Goal: Use online tool/utility: Use online tool/utility

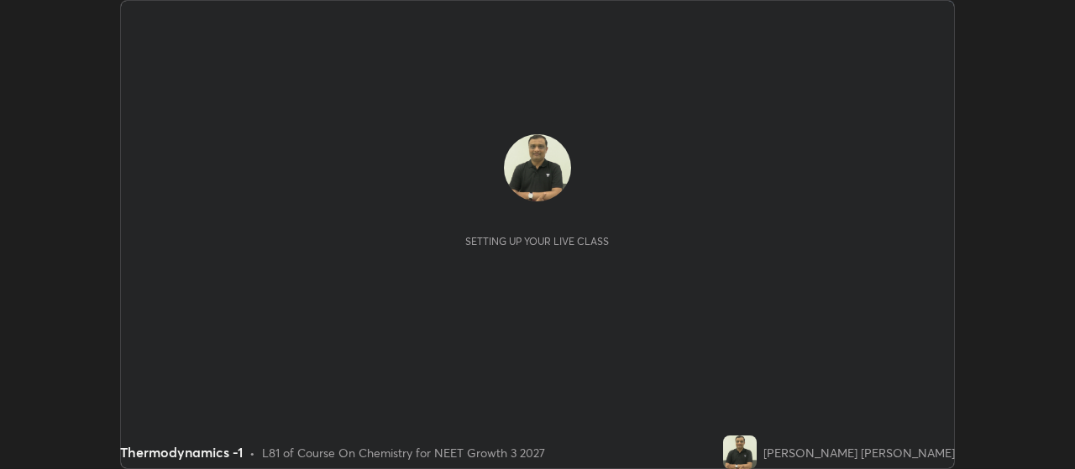
scroll to position [469, 1074]
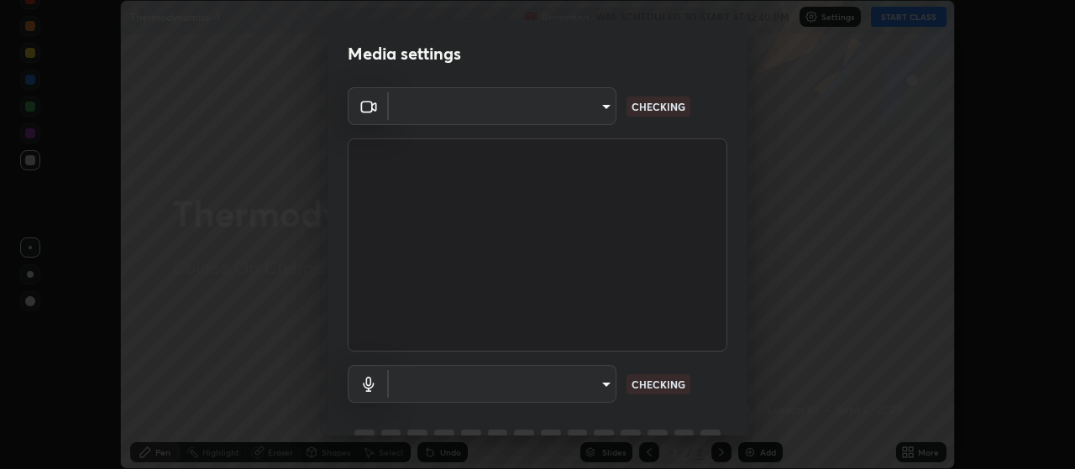
type input "80c3748f7047bfa8a2e3beb73f5809e9ad7c39e7d775a1a6b919bd05adb1d46d"
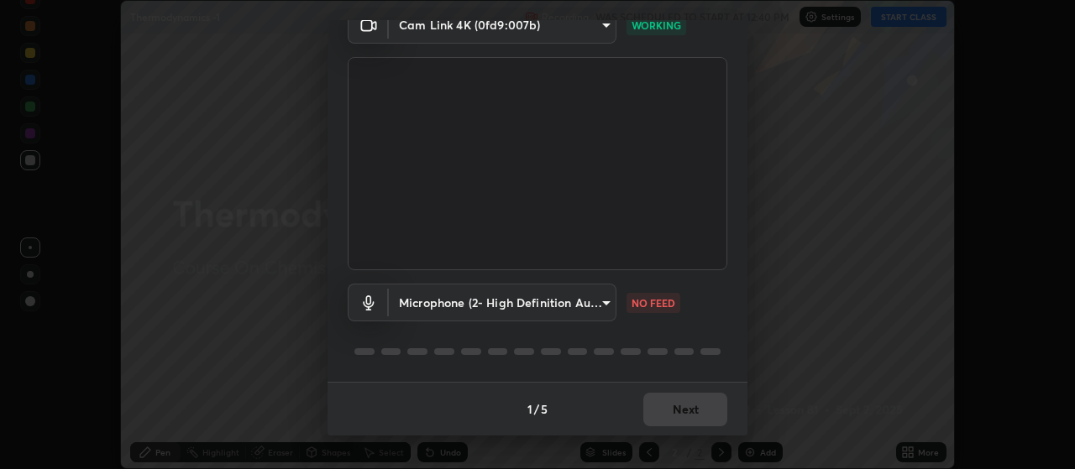
click at [588, 301] on body "Erase all Thermodynamics -1 Recording WAS SCHEDULED TO START AT 12:40 PM Settin…" at bounding box center [537, 234] width 1075 height 469
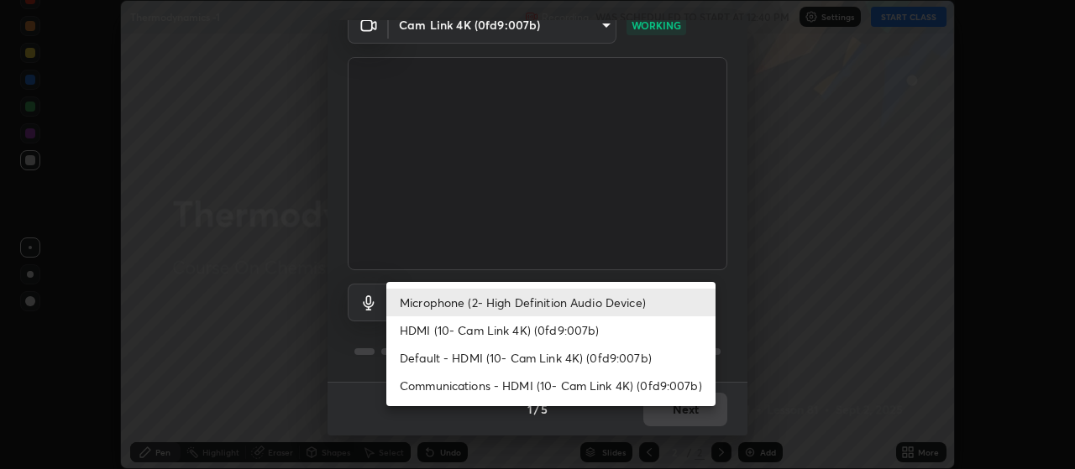
click at [487, 332] on li "HDMI (10- Cam Link 4K) (0fd9:007b)" at bounding box center [550, 331] width 329 height 28
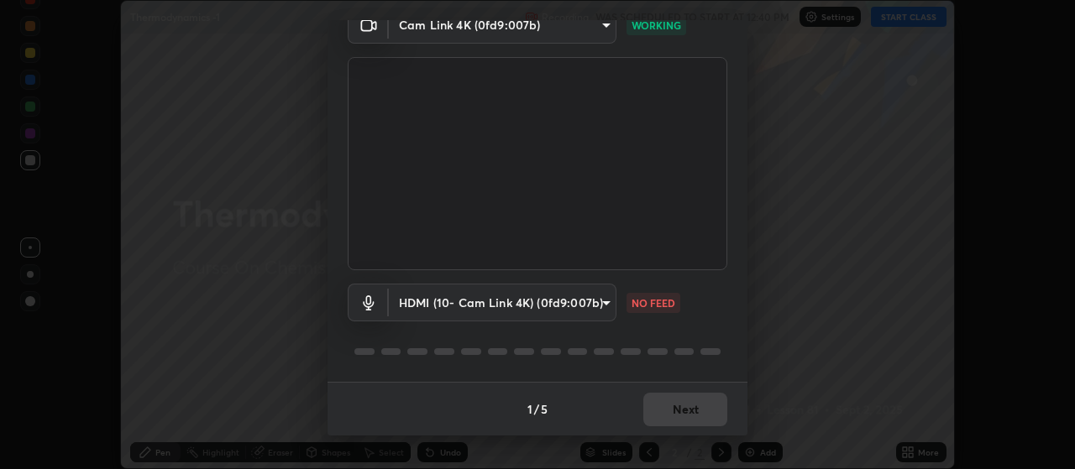
click at [641, 305] on p "NO FEED" at bounding box center [653, 303] width 44 height 15
click at [584, 307] on body "Erase all Thermodynamics -1 Recording WAS SCHEDULED TO START AT 12:40 PM Settin…" at bounding box center [537, 234] width 1075 height 469
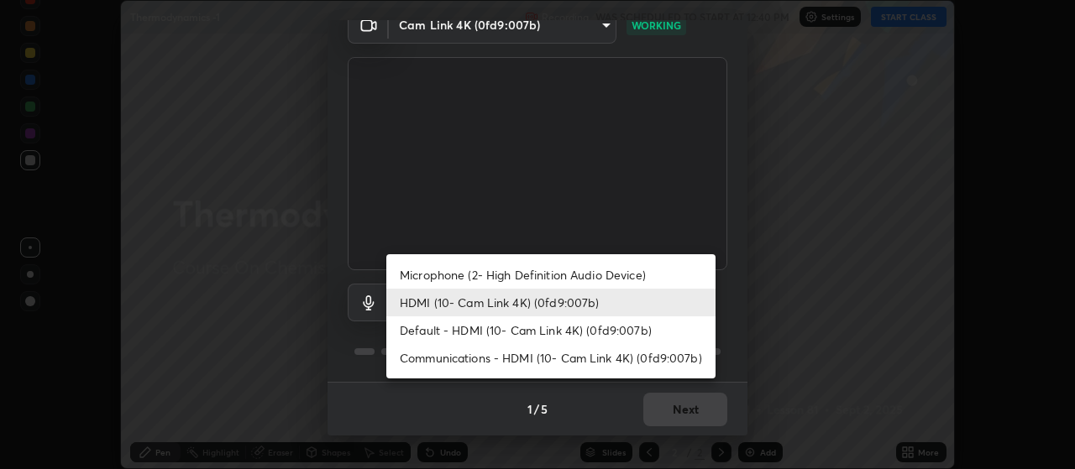
click at [471, 334] on li "Default - HDMI (10- Cam Link 4K) (0fd9:007b)" at bounding box center [550, 331] width 329 height 28
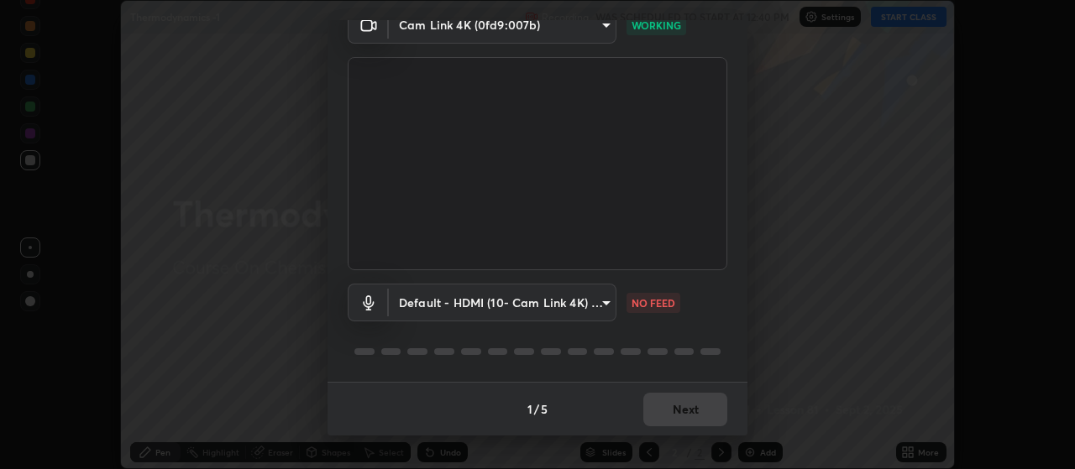
click at [590, 303] on body "Erase all Thermodynamics -1 Recording WAS SCHEDULED TO START AT 12:40 PM Settin…" at bounding box center [537, 234] width 1075 height 469
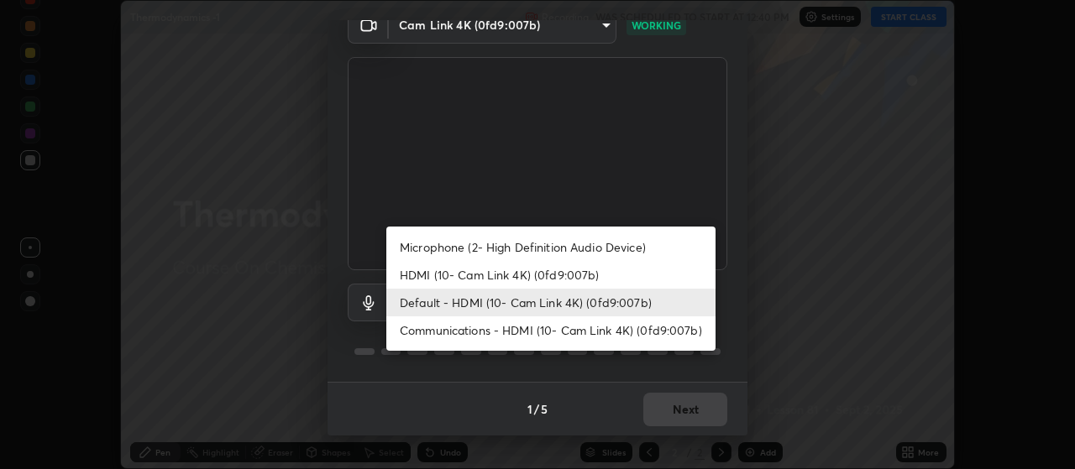
click at [541, 332] on li "Communications - HDMI (10- Cam Link 4K) (0fd9:007b)" at bounding box center [550, 331] width 329 height 28
type input "communications"
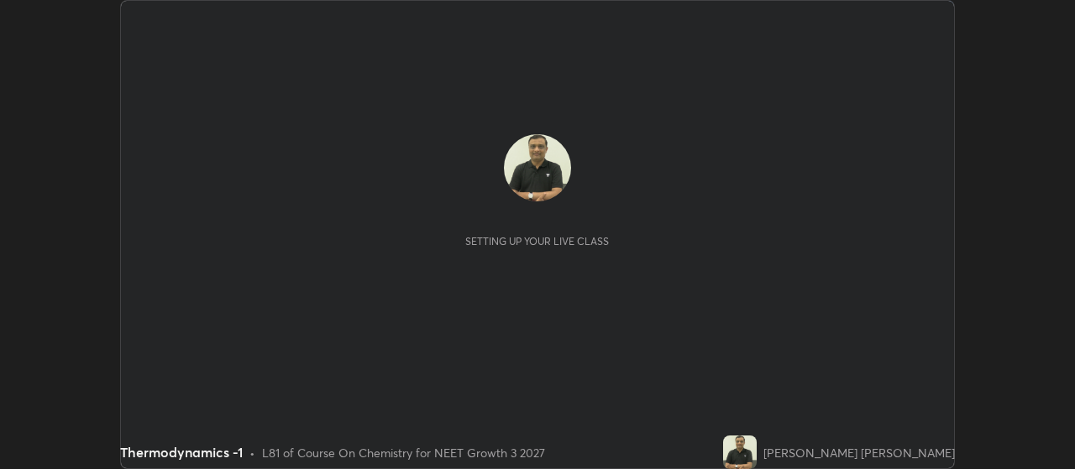
scroll to position [469, 1074]
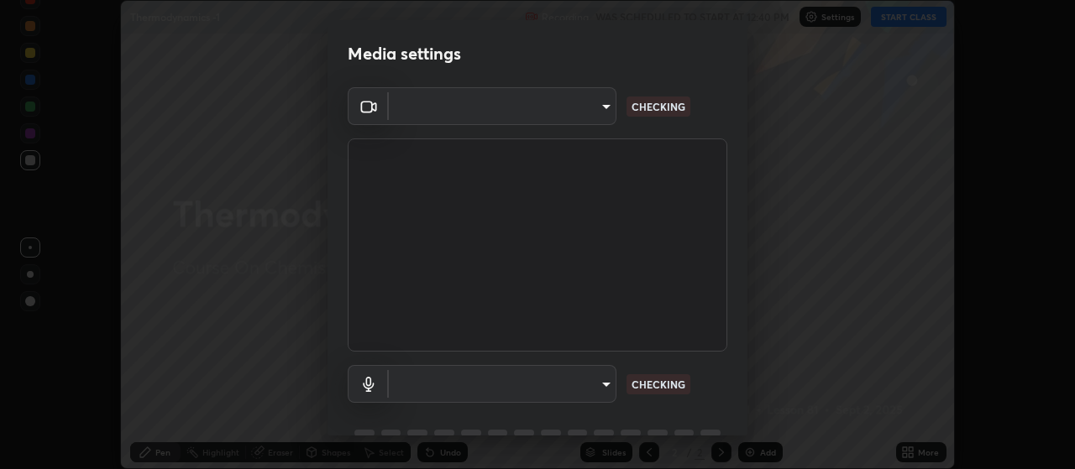
type input "80c3748f7047bfa8a2e3beb73f5809e9ad7c39e7d775a1a6b919bd05adb1d46d"
click at [532, 388] on body "Erase all Thermodynamics -1 Recording WAS SCHEDULED TO START AT 12:40 PM Settin…" at bounding box center [537, 234] width 1075 height 469
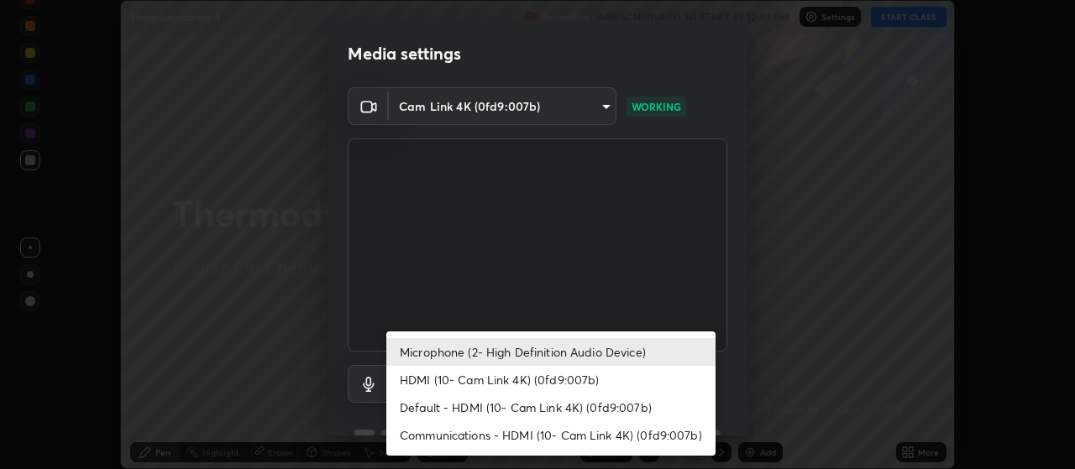
click at [454, 442] on li "Communications - HDMI (10- Cam Link 4K) (0fd9:007b)" at bounding box center [550, 435] width 329 height 28
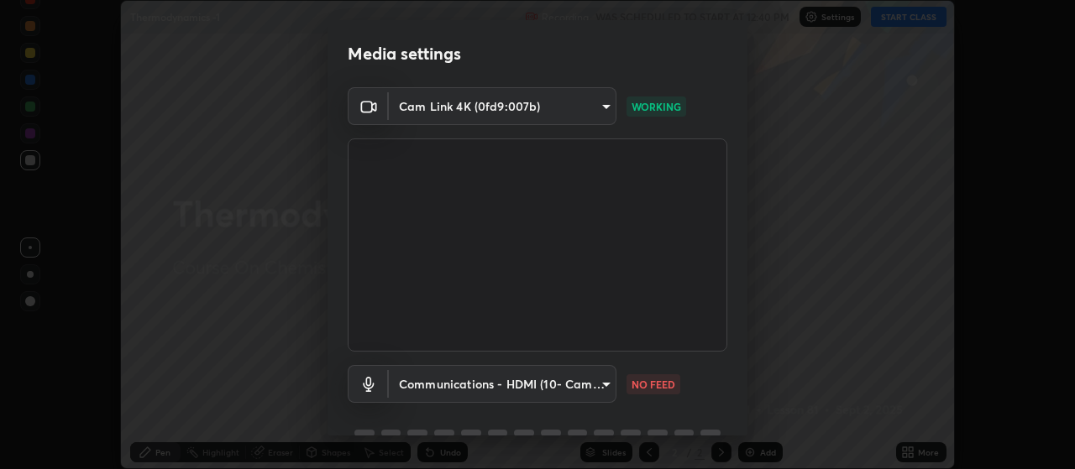
type input "communications"
click at [544, 107] on body "Erase all Thermodynamics -1 Recording WAS SCHEDULED TO START AT 12:40 PM Settin…" at bounding box center [537, 234] width 1075 height 469
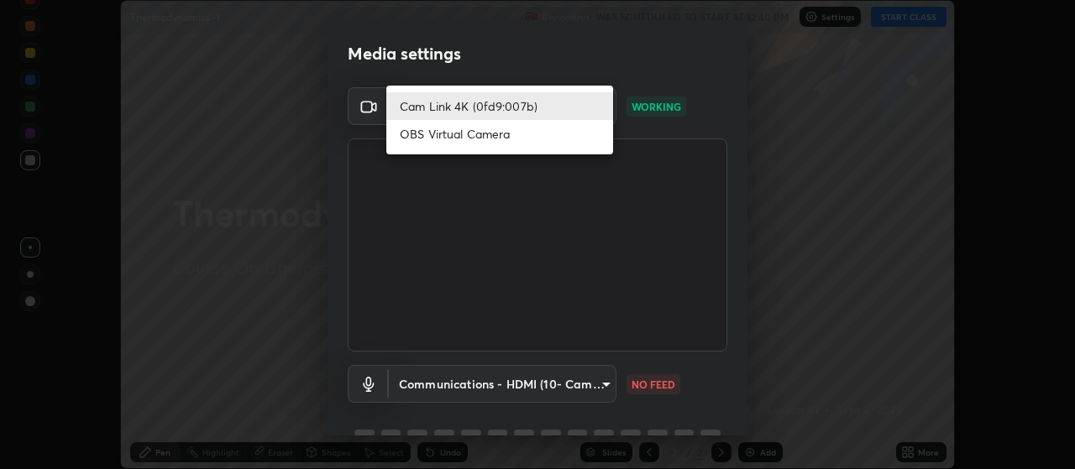
click at [514, 108] on li "Cam Link 4K (0fd9:007b)" at bounding box center [499, 106] width 227 height 28
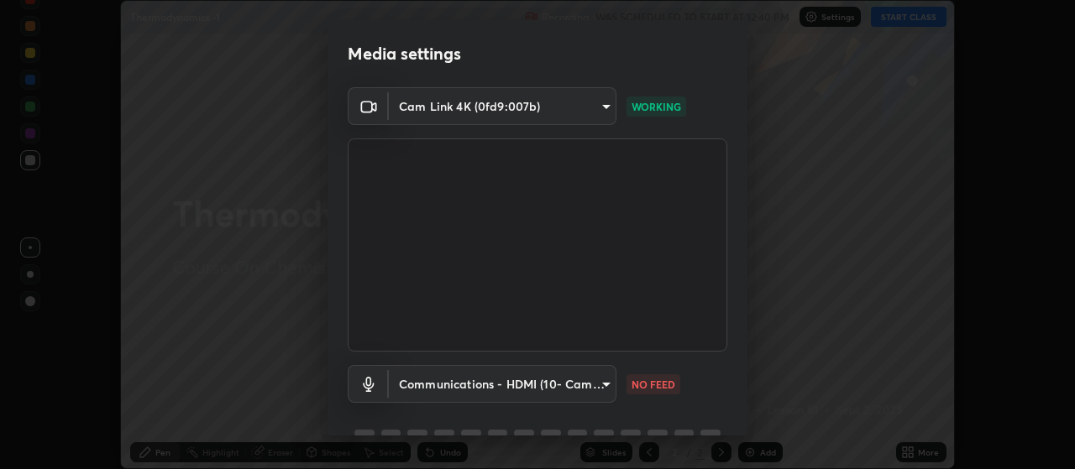
click at [528, 109] on body "Erase all Thermodynamics -1 Recording WAS SCHEDULED TO START AT 12:40 PM Settin…" at bounding box center [537, 234] width 1075 height 469
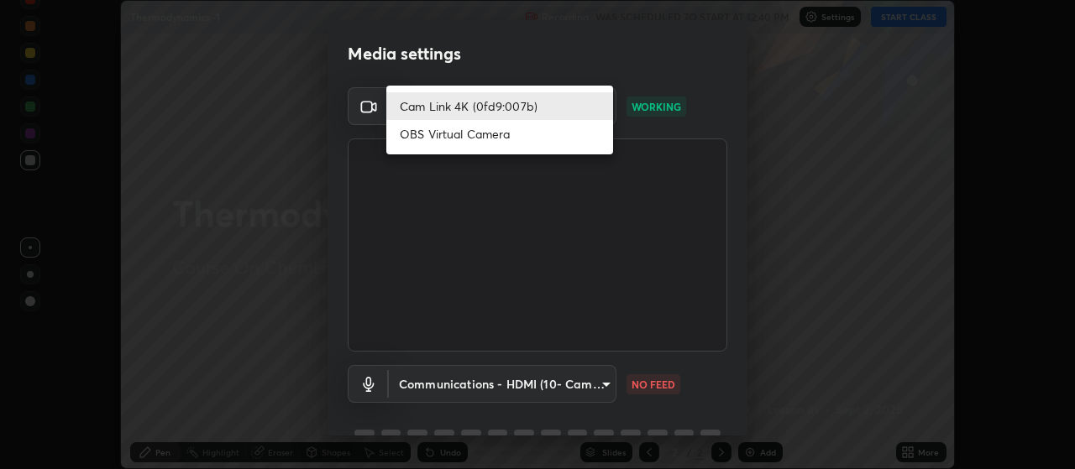
click at [501, 139] on li "OBS Virtual Camera" at bounding box center [499, 134] width 227 height 28
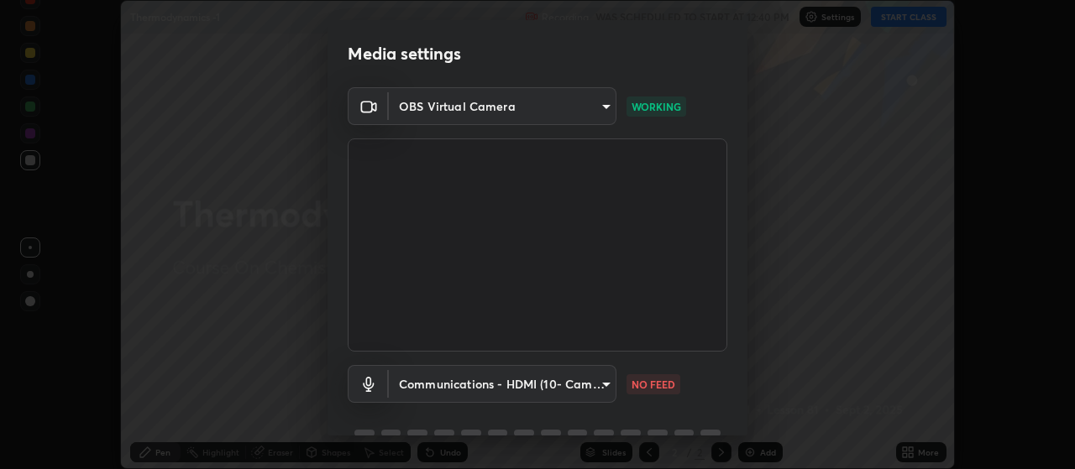
click at [498, 112] on body "Erase all Thermodynamics -1 Recording WAS SCHEDULED TO START AT 12:40 PM Settin…" at bounding box center [537, 234] width 1075 height 469
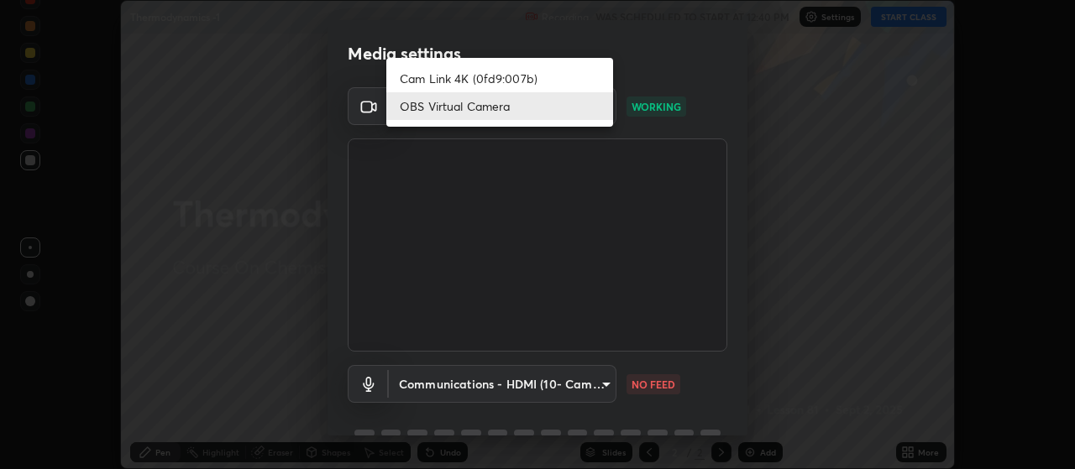
click at [501, 97] on li "OBS Virtual Camera" at bounding box center [499, 106] width 227 height 28
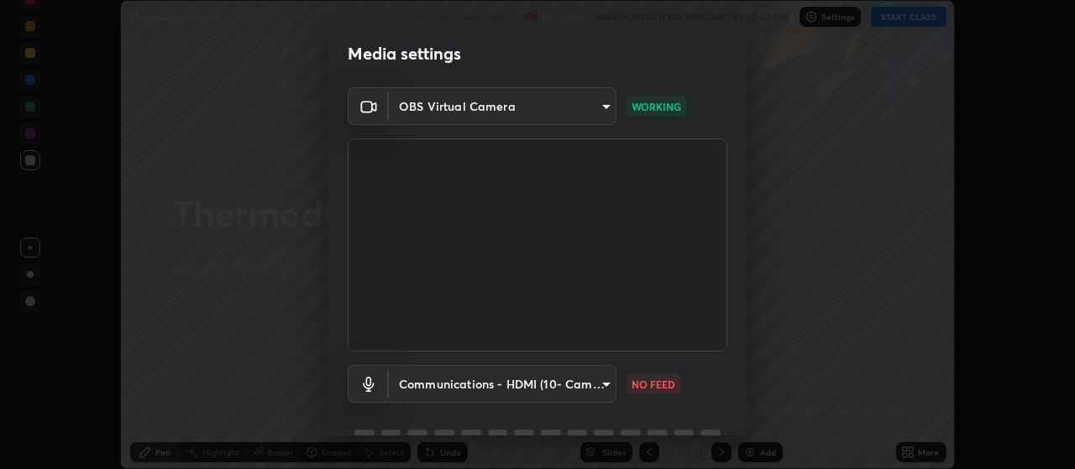
click at [538, 111] on body "Erase all Thermodynamics -1 Recording WAS SCHEDULED TO START AT 12:40 PM Settin…" at bounding box center [537, 234] width 1075 height 469
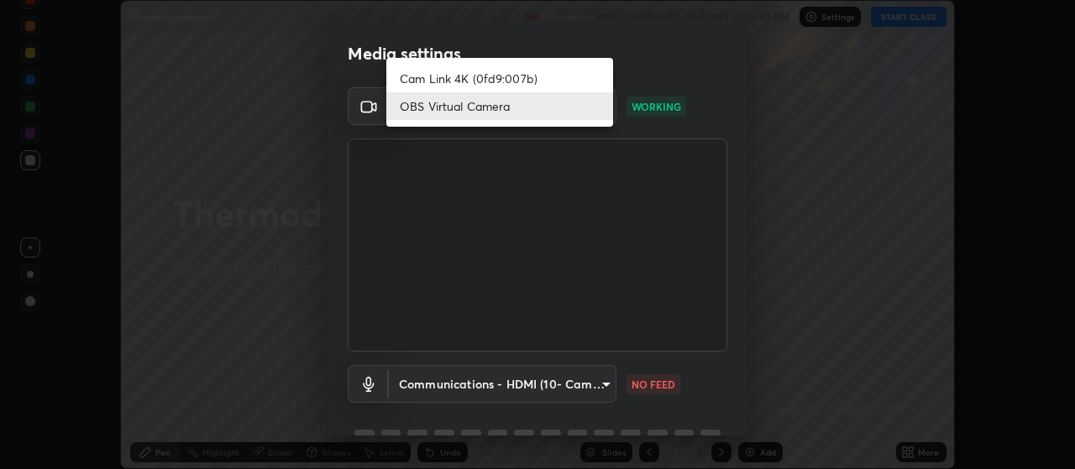
click at [507, 72] on li "Cam Link 4K (0fd9:007b)" at bounding box center [499, 79] width 227 height 28
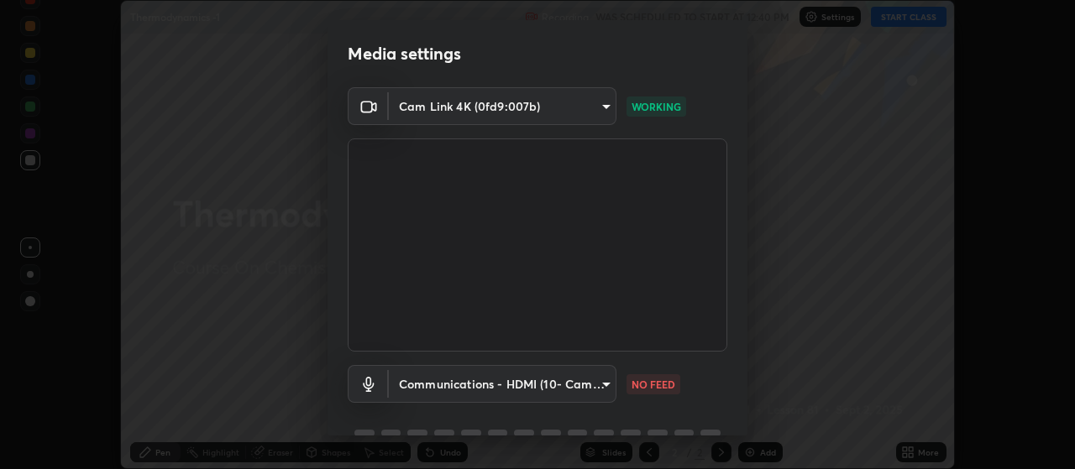
type input "80c3748f7047bfa8a2e3beb73f5809e9ad7c39e7d775a1a6b919bd05adb1d46d"
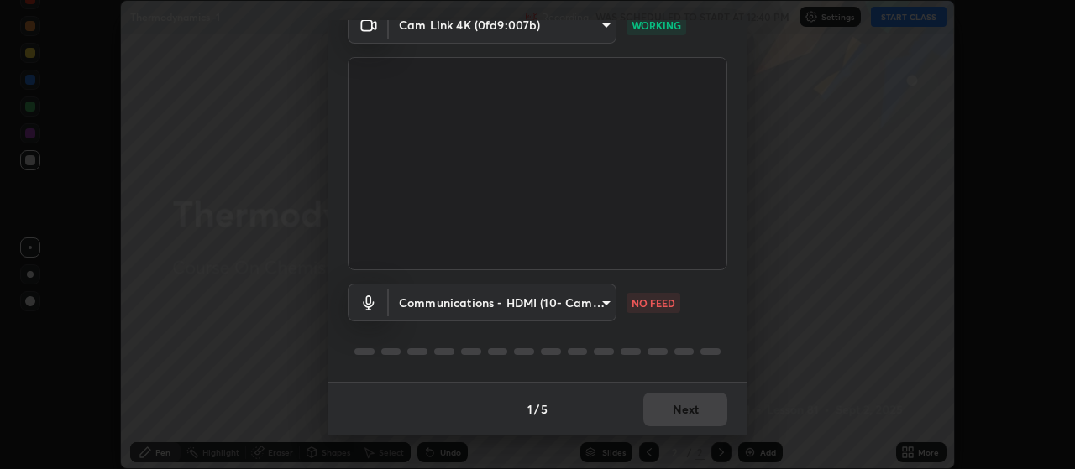
click at [552, 304] on body "Erase all Thermodynamics -1 Recording WAS SCHEDULED TO START AT 12:40 PM Settin…" at bounding box center [537, 234] width 1075 height 469
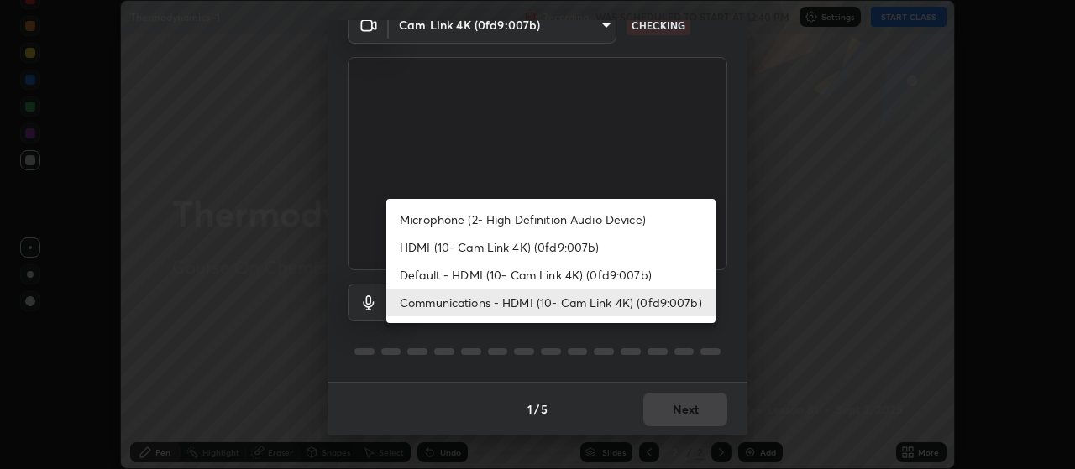
click at [534, 303] on li "Communications - HDMI (10- Cam Link 4K) (0fd9:007b)" at bounding box center [550, 303] width 329 height 28
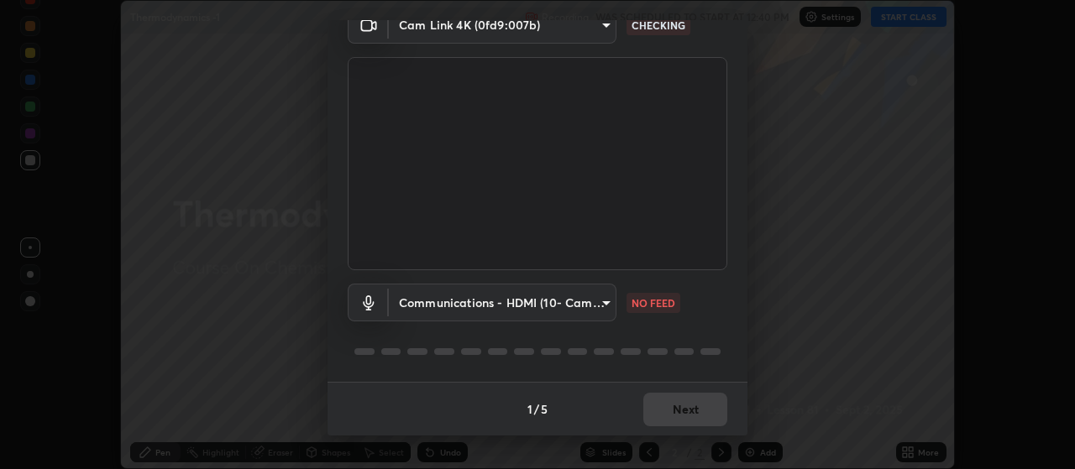
click at [565, 306] on body "Erase all Thermodynamics -1 Recording WAS SCHEDULED TO START AT 12:40 PM Settin…" at bounding box center [537, 234] width 1075 height 469
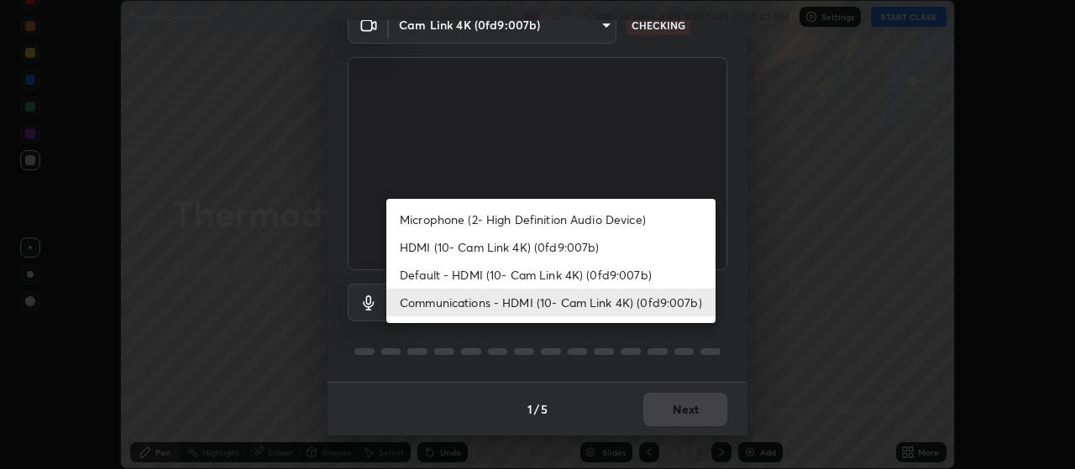
click at [531, 272] on li "Default - HDMI (10- Cam Link 4K) (0fd9:007b)" at bounding box center [550, 275] width 329 height 28
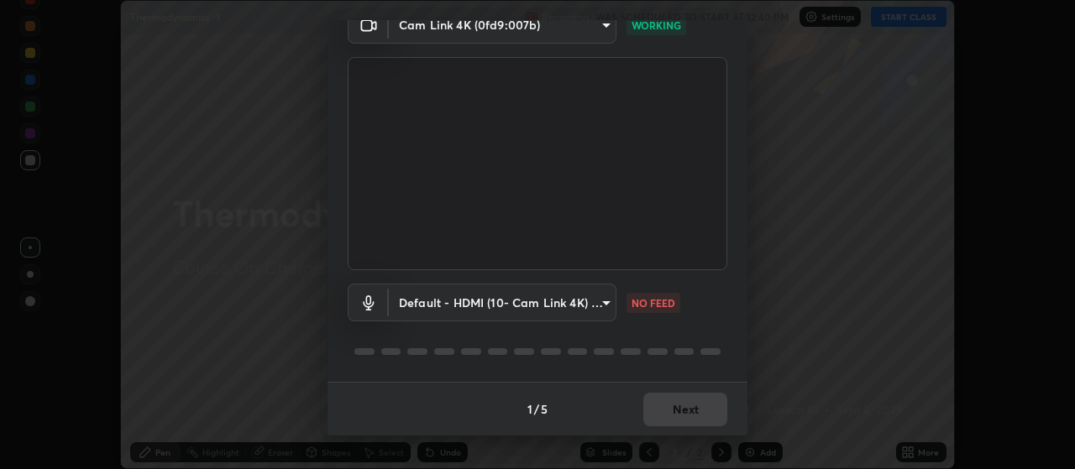
click at [558, 300] on body "Erase all Thermodynamics -1 Recording WAS SCHEDULED TO START AT 12:40 PM Settin…" at bounding box center [537, 234] width 1075 height 469
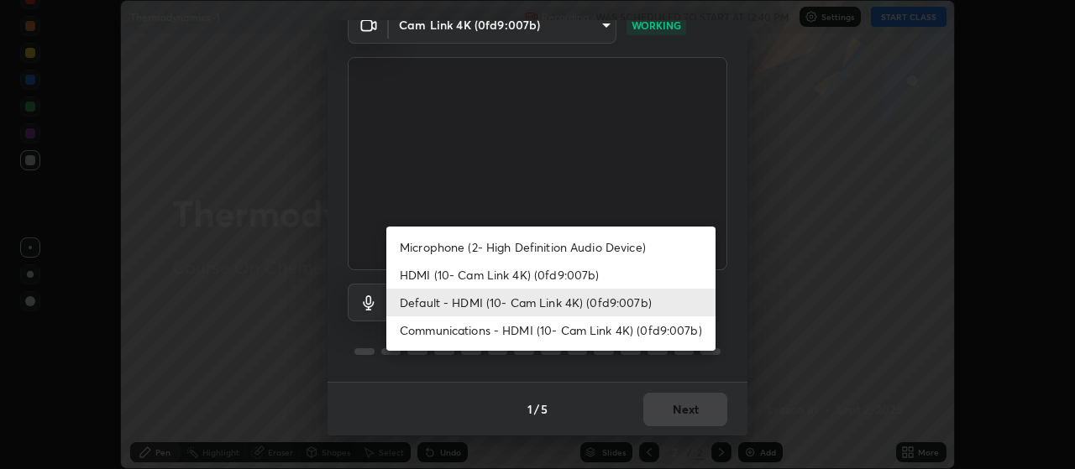
click at [528, 327] on li "Communications - HDMI (10- Cam Link 4K) (0fd9:007b)" at bounding box center [550, 331] width 329 height 28
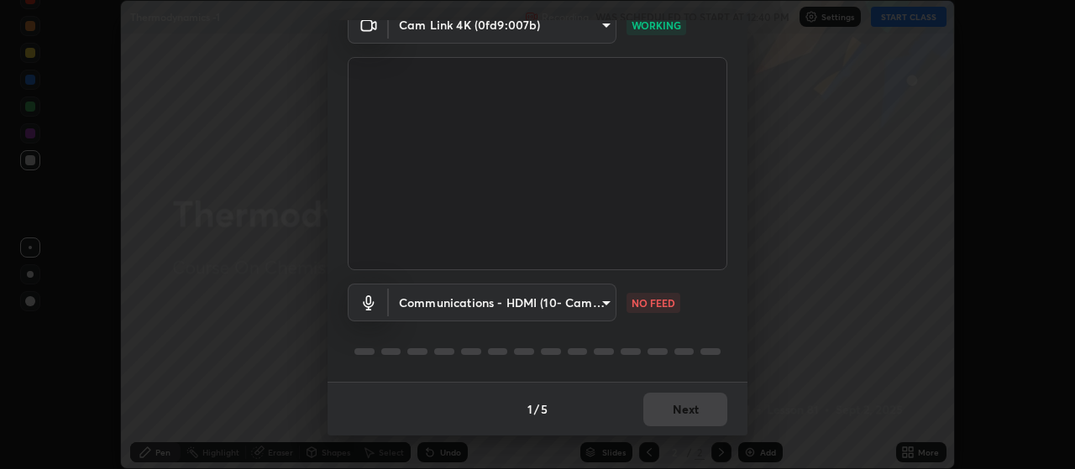
type input "communications"
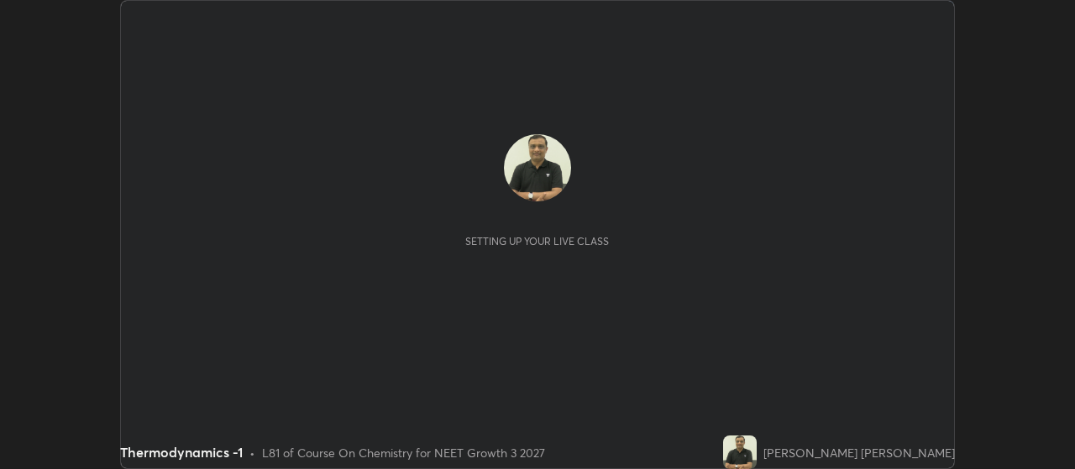
scroll to position [469, 1074]
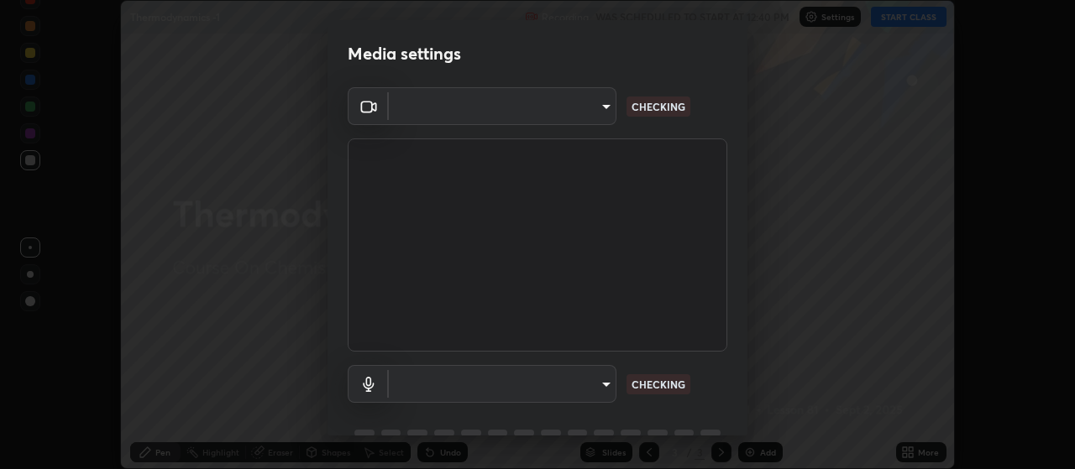
type input "80c3748f7047bfa8a2e3beb73f5809e9ad7c39e7d775a1a6b919bd05adb1d46d"
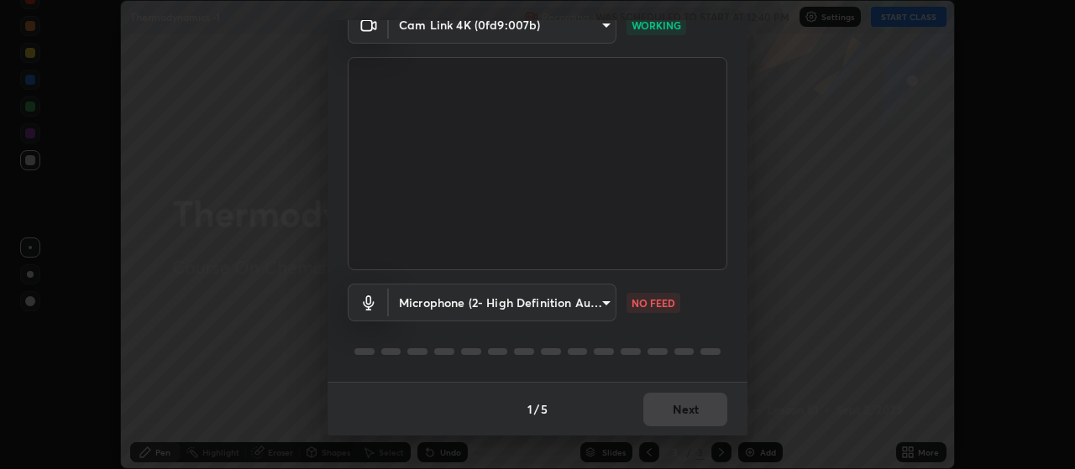
click at [581, 311] on body "Erase all Thermodynamics -1 Recording WAS SCHEDULED TO START AT 12:40 PM Settin…" at bounding box center [537, 234] width 1075 height 469
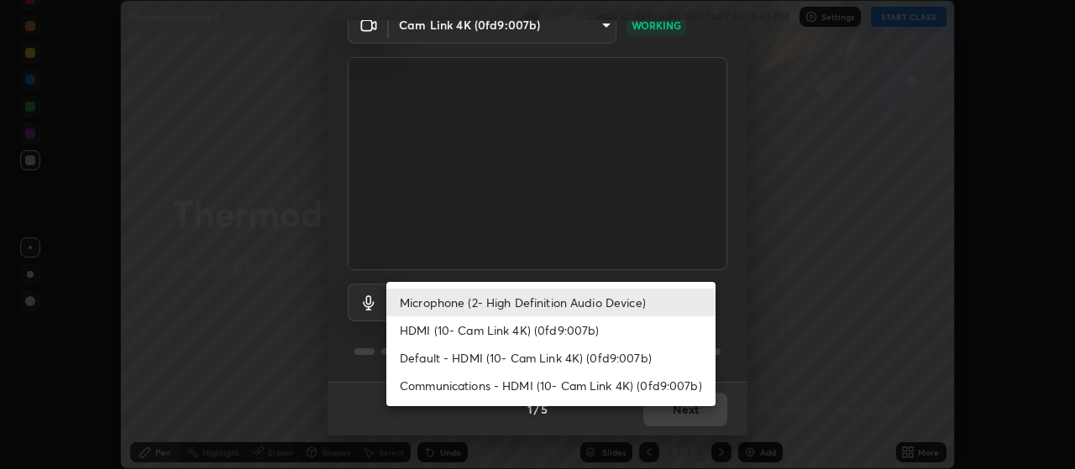
click at [578, 359] on li "Default - HDMI (10- Cam Link 4K) (0fd9:007b)" at bounding box center [550, 358] width 329 height 28
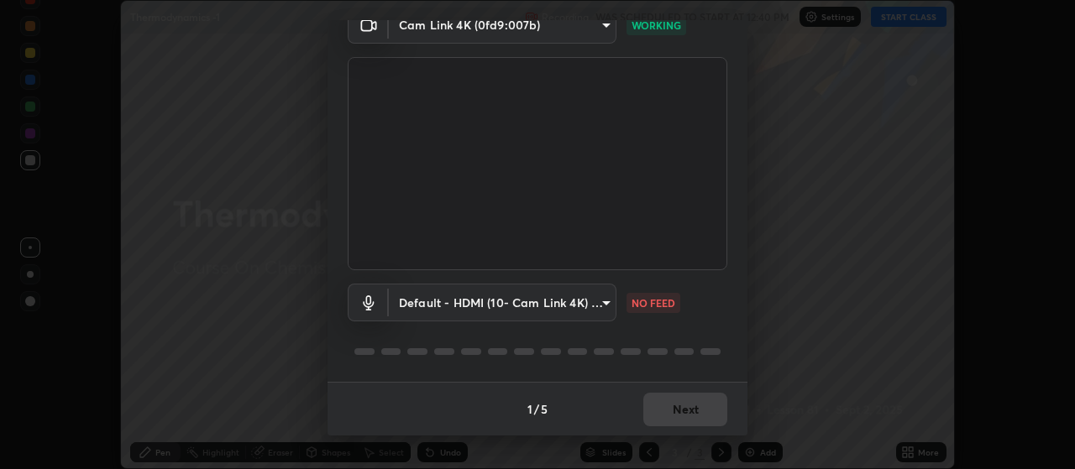
click at [552, 315] on body "Erase all Thermodynamics -1 Recording WAS SCHEDULED TO START AT 12:40 PM Settin…" at bounding box center [537, 234] width 1075 height 469
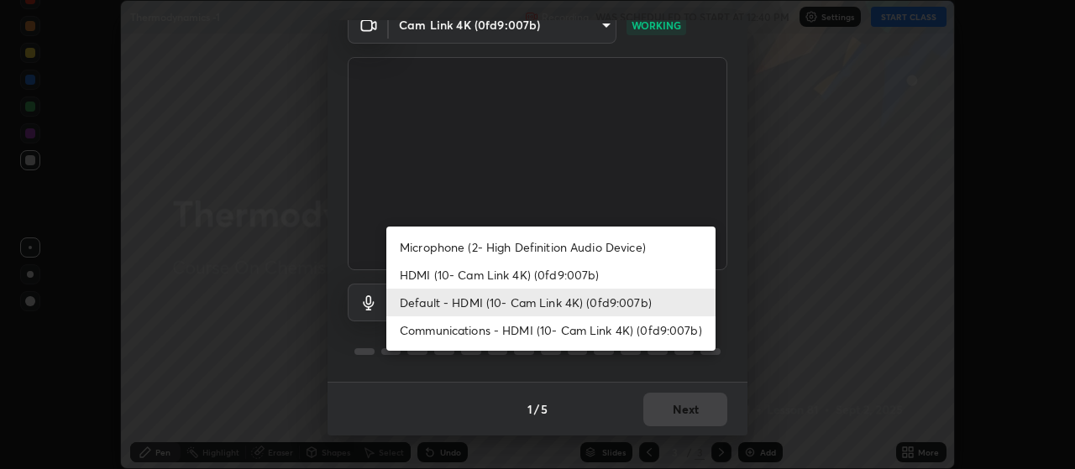
click at [540, 339] on li "Communications - HDMI (10- Cam Link 4K) (0fd9:007b)" at bounding box center [550, 331] width 329 height 28
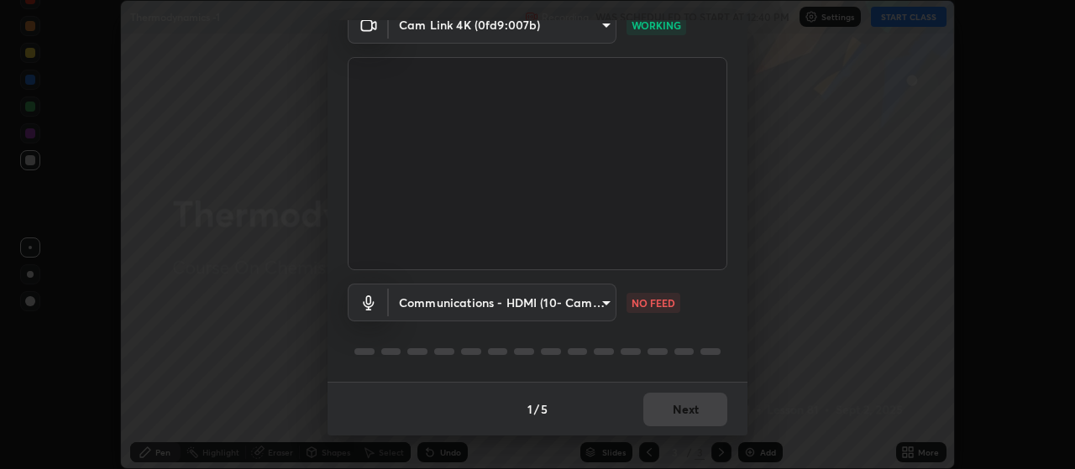
click at [0, 345] on div "Media settings Cam Link 4K (0fd9:007b) 80c3748f7047bfa8a2e3beb73f5809e9ad7c39e7…" at bounding box center [537, 234] width 1075 height 469
click at [442, 307] on body "Erase all Thermodynamics -1 Recording WAS SCHEDULED TO START AT 12:40 PM Settin…" at bounding box center [537, 234] width 1075 height 469
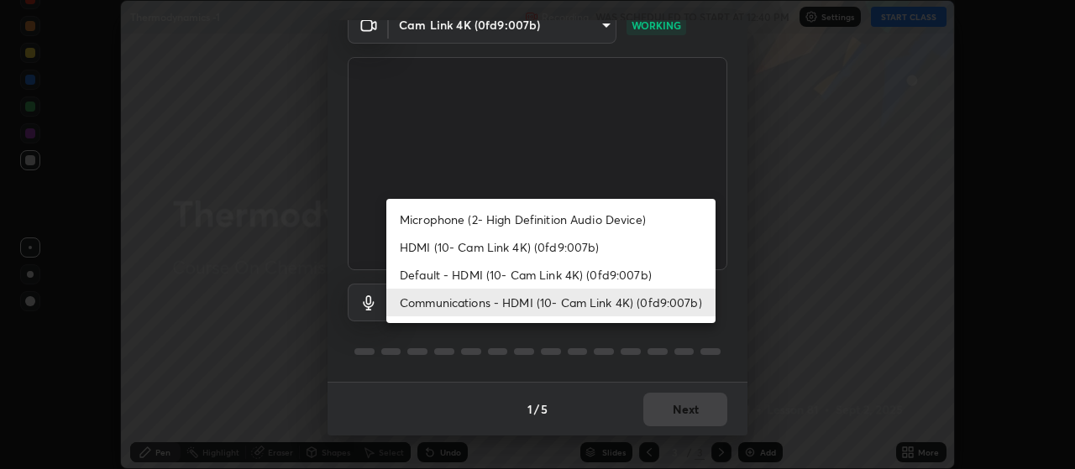
click at [473, 267] on li "Default - HDMI (10- Cam Link 4K) (0fd9:007b)" at bounding box center [550, 275] width 329 height 28
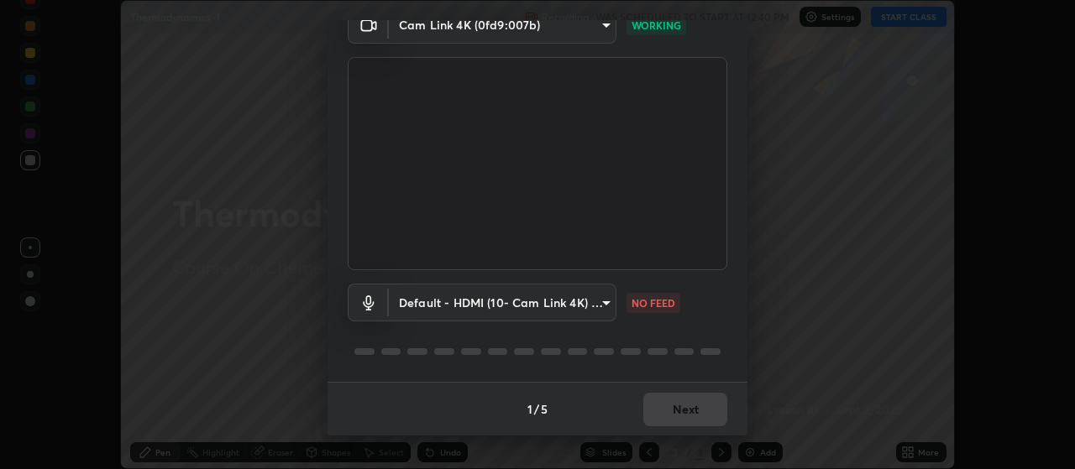
click at [583, 312] on body "Erase all Thermodynamics -1 Recording WAS SCHEDULED TO START AT 12:40 PM Settin…" at bounding box center [537, 234] width 1075 height 469
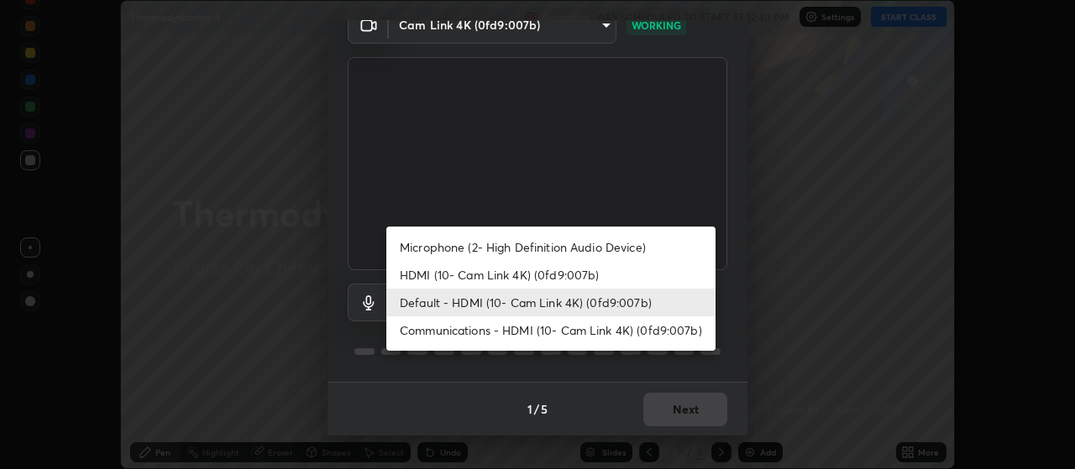
click at [573, 342] on li "Communications - HDMI (10- Cam Link 4K) (0fd9:007b)" at bounding box center [550, 331] width 329 height 28
type input "communications"
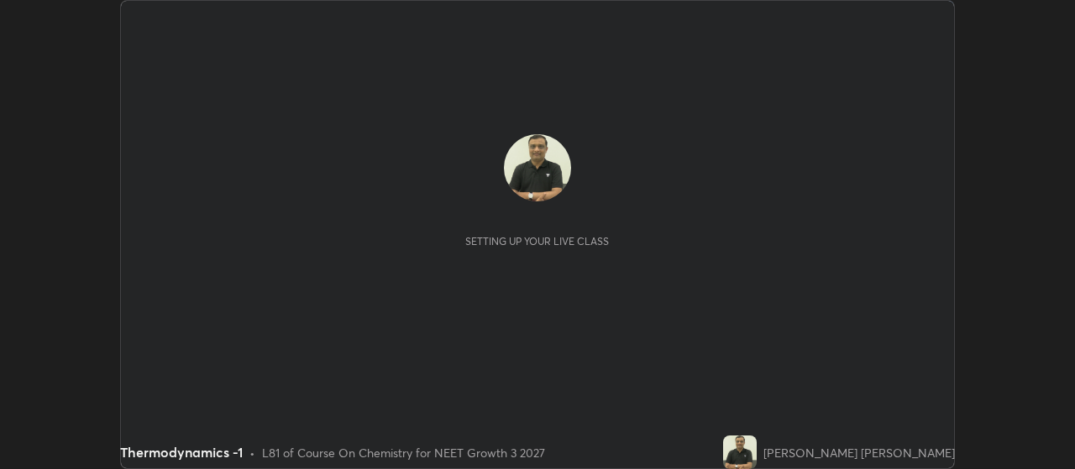
scroll to position [469, 1074]
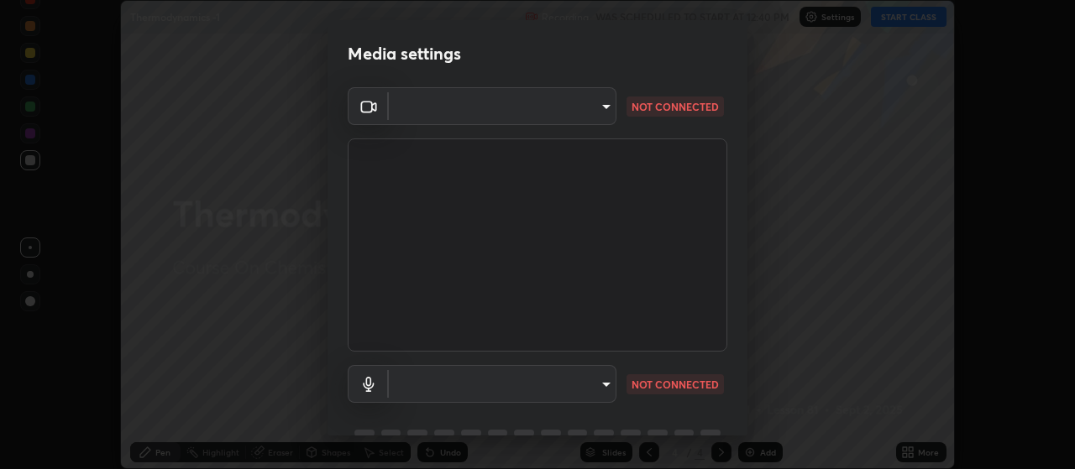
type input "bfcf290e172452f64e7a11b7b4a08a5e3193d4fe9e4900a4219f42c253044915"
type input "04304df582d3fb9e914b98a99a30fc8828bda1270300df0408f8e04cb60530a5"
click at [604, 116] on body "Erase all Thermodynamics -1 Recording WAS SCHEDULED TO START AT 12:40 PM Settin…" at bounding box center [537, 234] width 1075 height 469
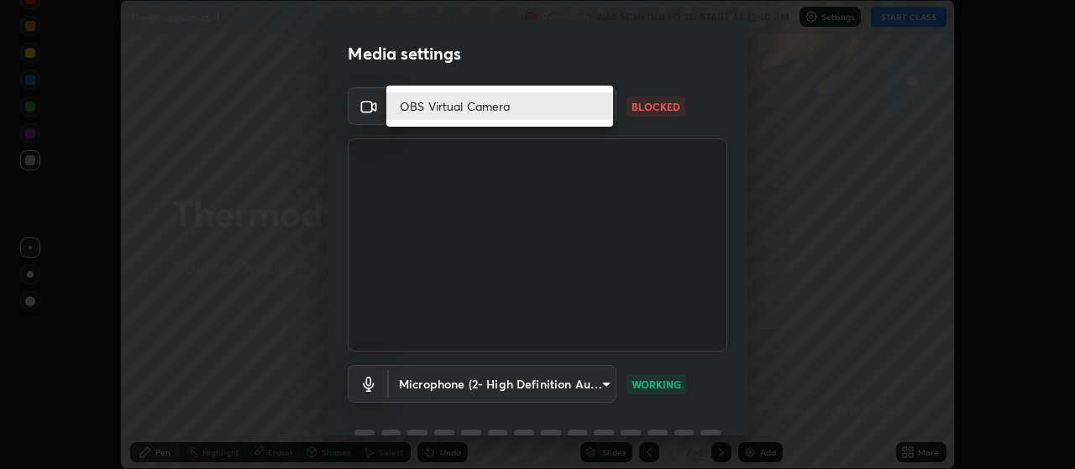
click at [568, 110] on li "OBS Virtual Camera" at bounding box center [499, 106] width 227 height 28
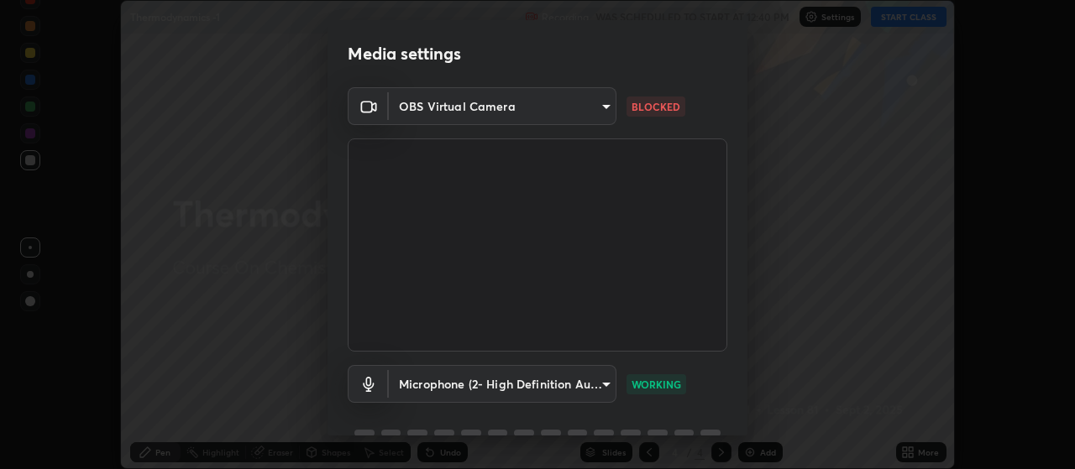
click at [555, 111] on body "Erase all Thermodynamics -1 Recording WAS SCHEDULED TO START AT 12:40 PM Settin…" at bounding box center [537, 234] width 1075 height 469
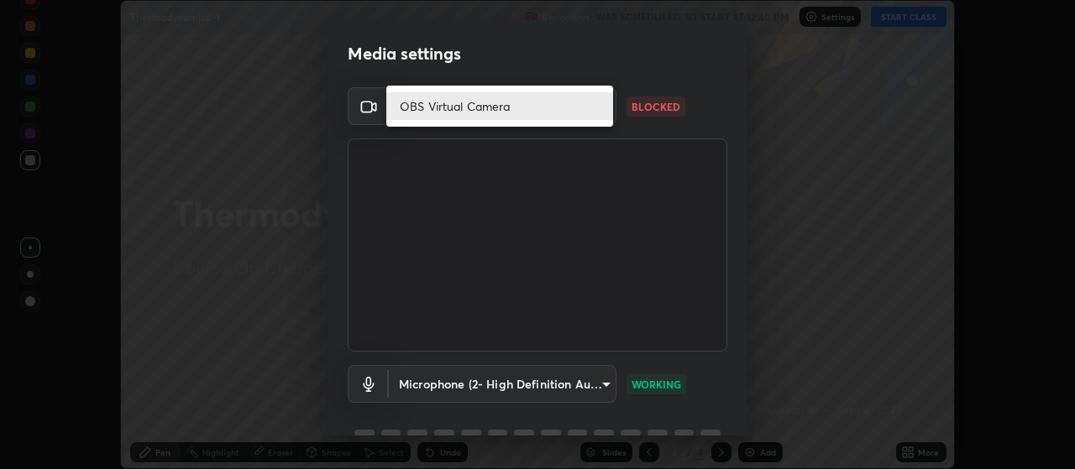
click at [558, 102] on li "OBS Virtual Camera" at bounding box center [499, 106] width 227 height 28
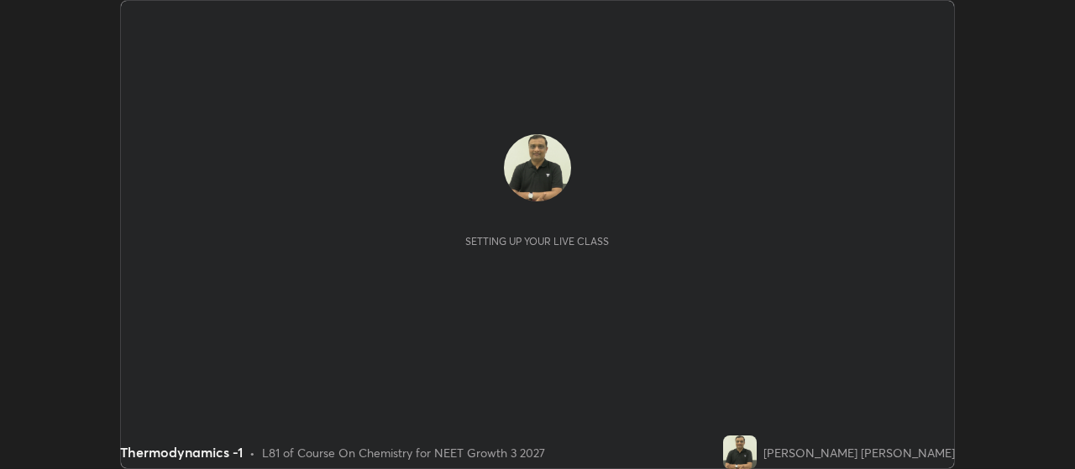
scroll to position [469, 1074]
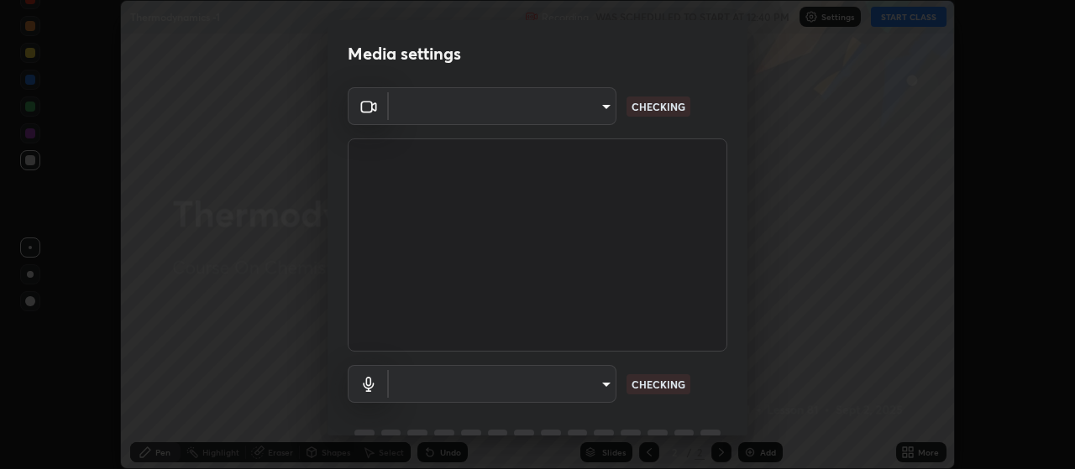
type input "bfcf290e172452f64e7a11b7b4a08a5e3193d4fe9e4900a4219f42c253044915"
type input "04304df582d3fb9e914b98a99a30fc8828bda1270300df0408f8e04cb60530a5"
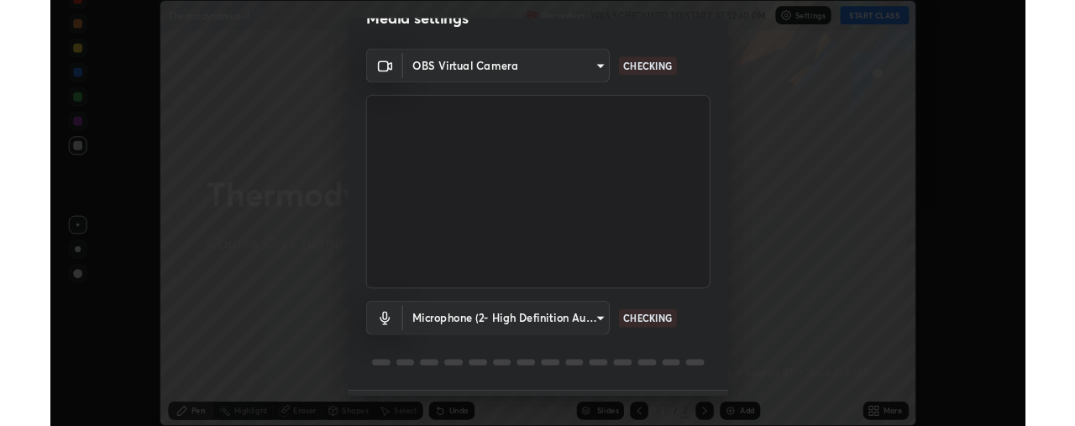
scroll to position [27, 0]
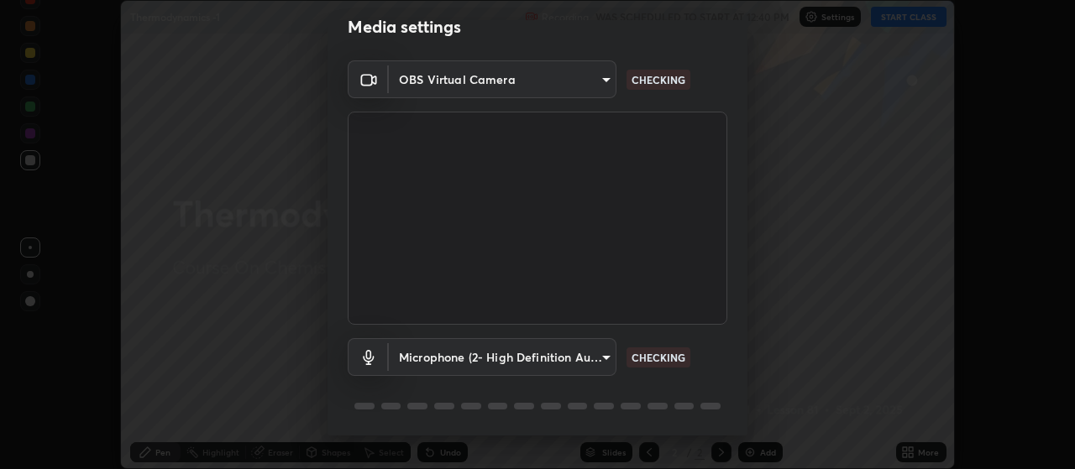
click at [579, 81] on body "Erase all Thermodynamics -1 Recording WAS SCHEDULED TO START AT 12:40 PM Settin…" at bounding box center [537, 234] width 1075 height 469
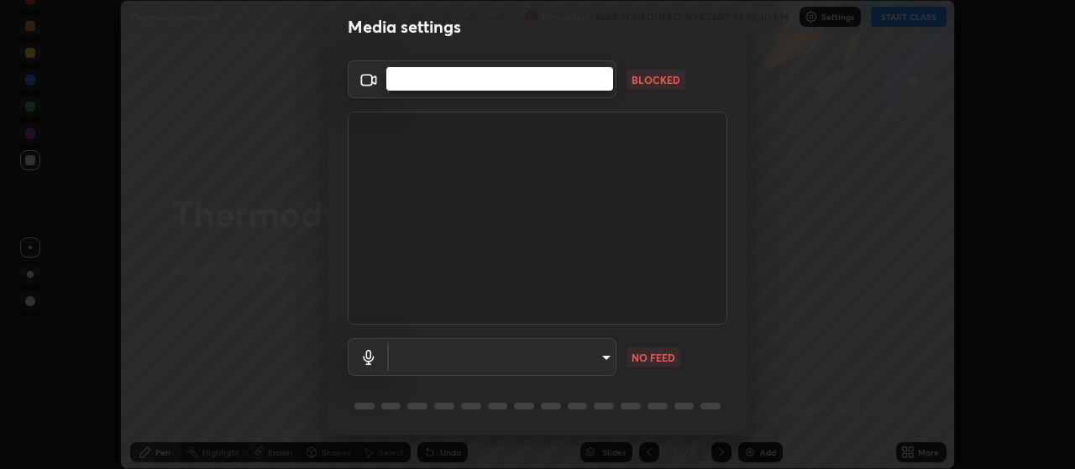
click at [447, 200] on div at bounding box center [537, 234] width 1075 height 469
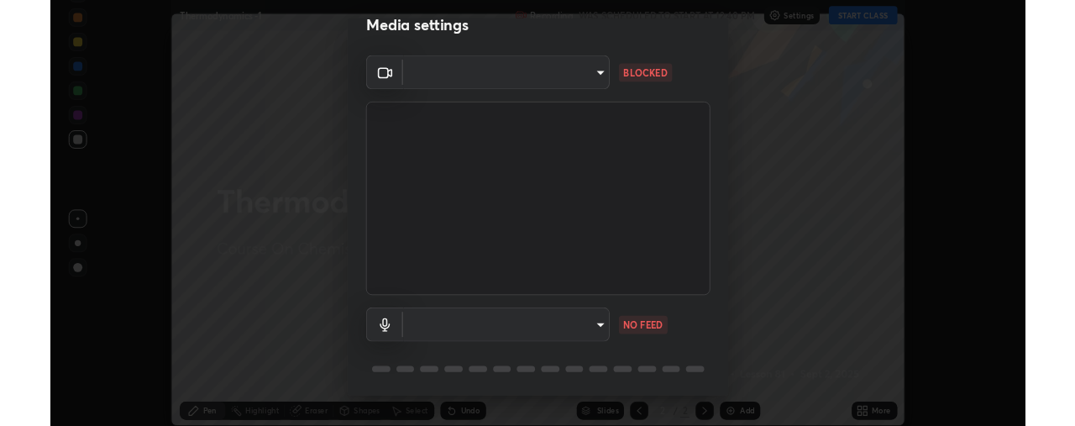
scroll to position [83527, 82878]
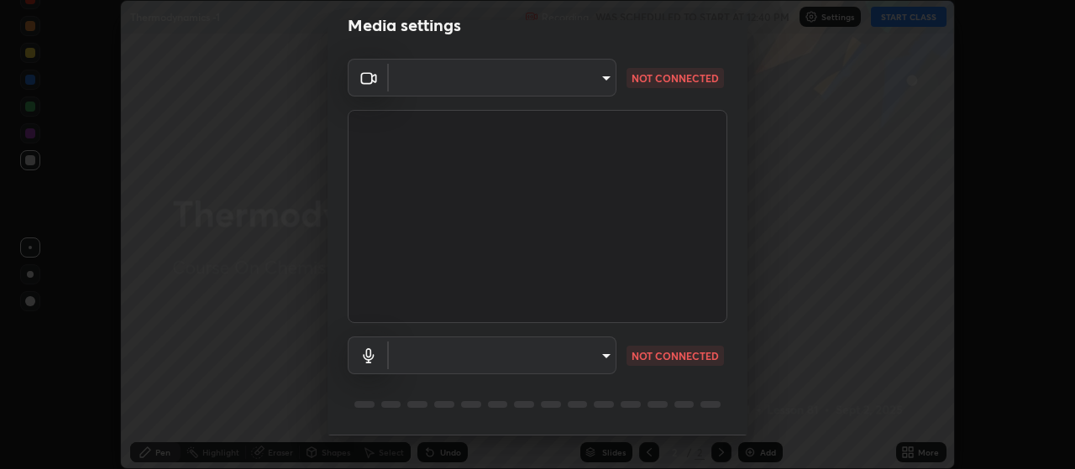
scroll to position [30, 0]
click at [539, 81] on body "Erase all Thermodynamics -1 Recording WAS SCHEDULED TO START AT 12:40 PM Settin…" at bounding box center [537, 234] width 1075 height 469
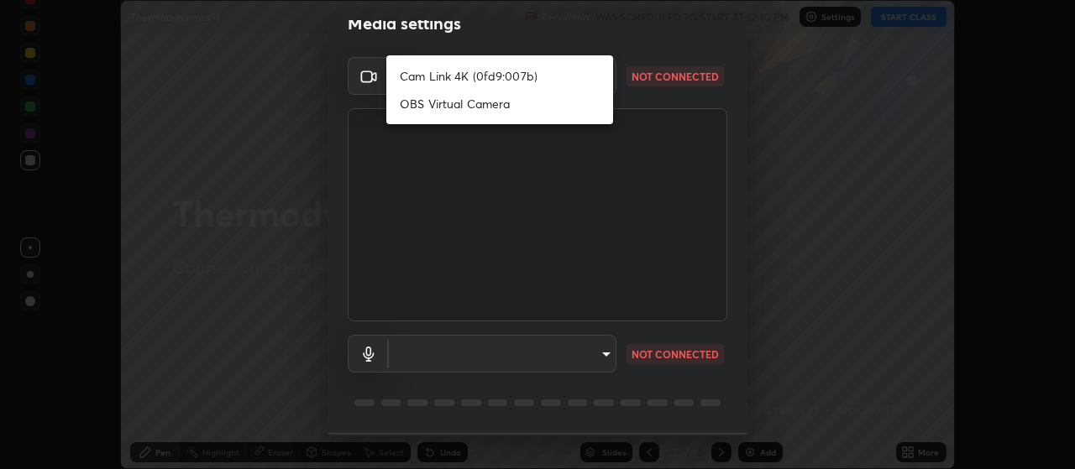
click at [478, 75] on li "Cam Link 4K (0fd9:007b)" at bounding box center [499, 76] width 227 height 28
type input "80c3748f7047bfa8a2e3beb73f5809e9ad7c39e7d775a1a6b919bd05adb1d46d"
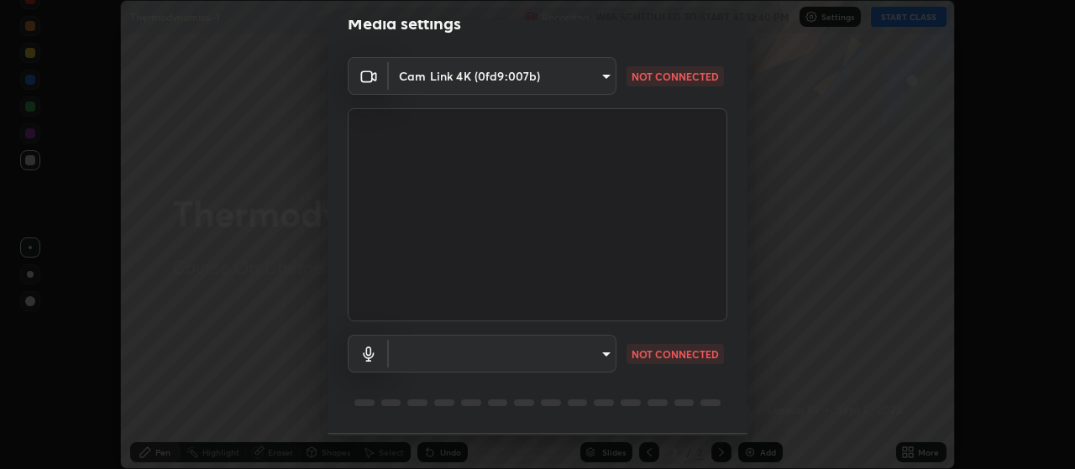
scroll to position [81, 0]
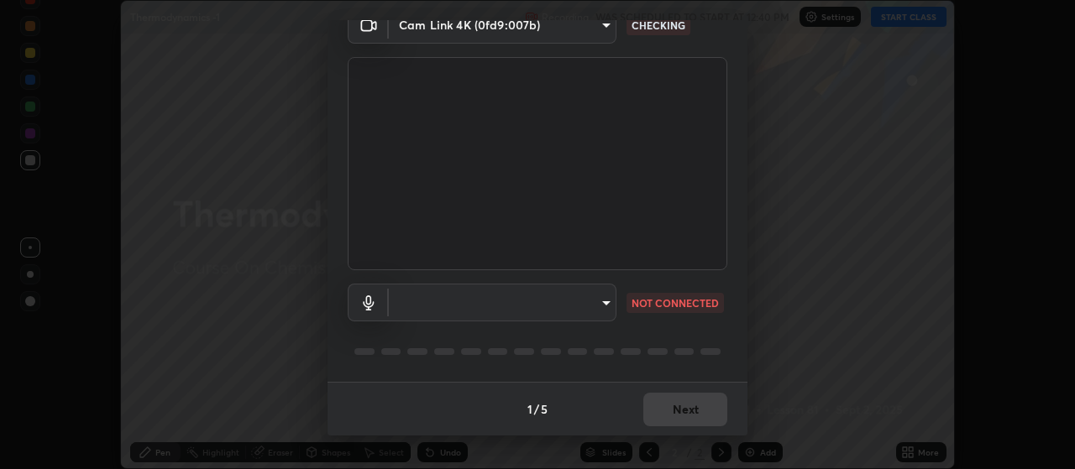
click at [448, 306] on body "Erase all Thermodynamics -1 Recording WAS SCHEDULED TO START AT 12:40 PM Settin…" at bounding box center [537, 234] width 1075 height 469
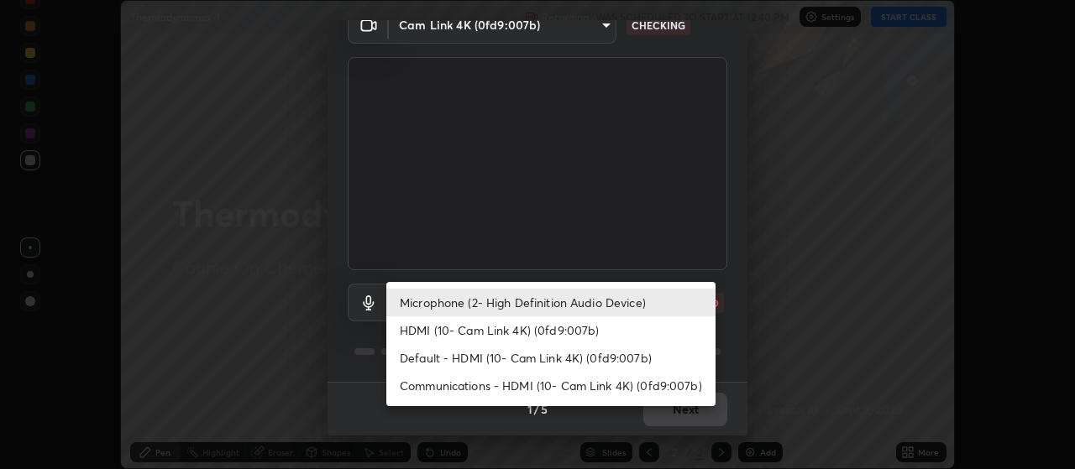
click at [464, 333] on li "HDMI (10- Cam Link 4K) (0fd9:007b)" at bounding box center [550, 331] width 329 height 28
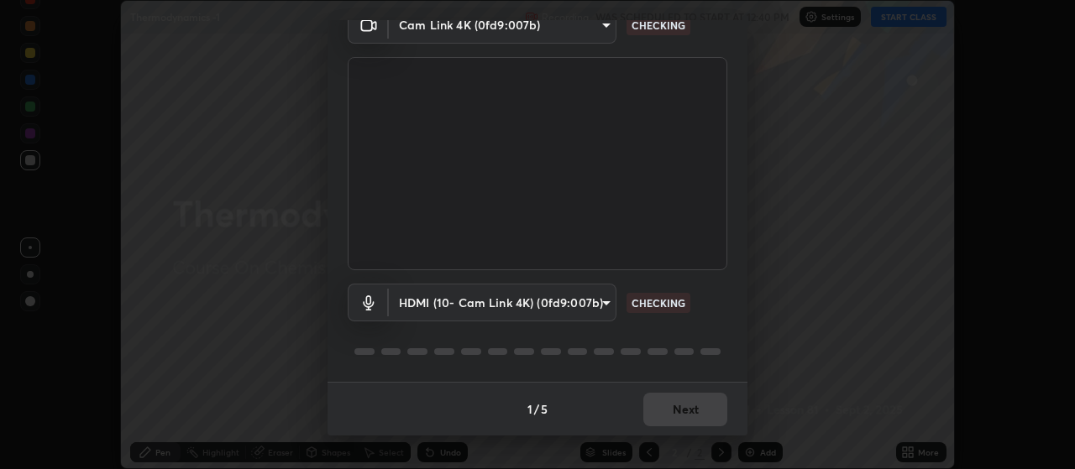
click at [505, 302] on body "Erase all Thermodynamics -1 Recording WAS SCHEDULED TO START AT 12:40 PM Settin…" at bounding box center [537, 234] width 1075 height 469
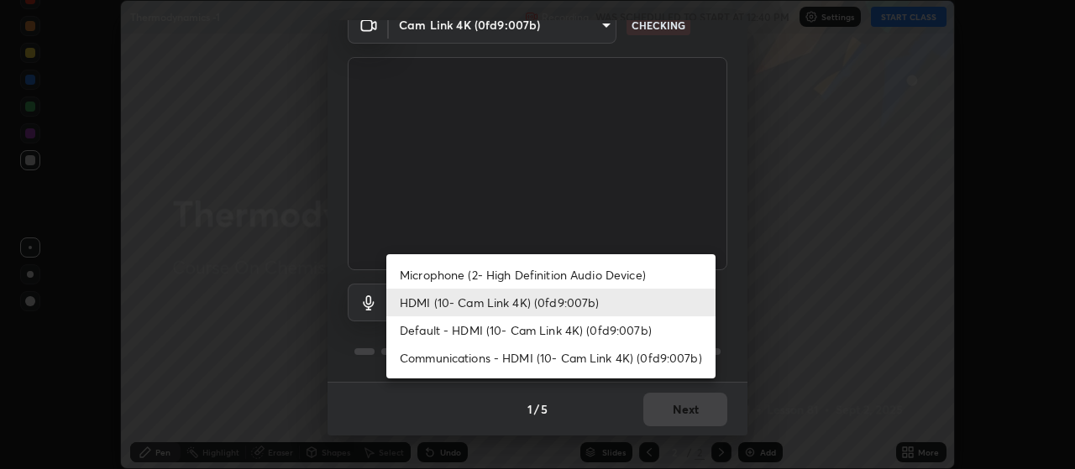
click at [456, 299] on li "HDMI (10- Cam Link 4K) (0fd9:007b)" at bounding box center [550, 303] width 329 height 28
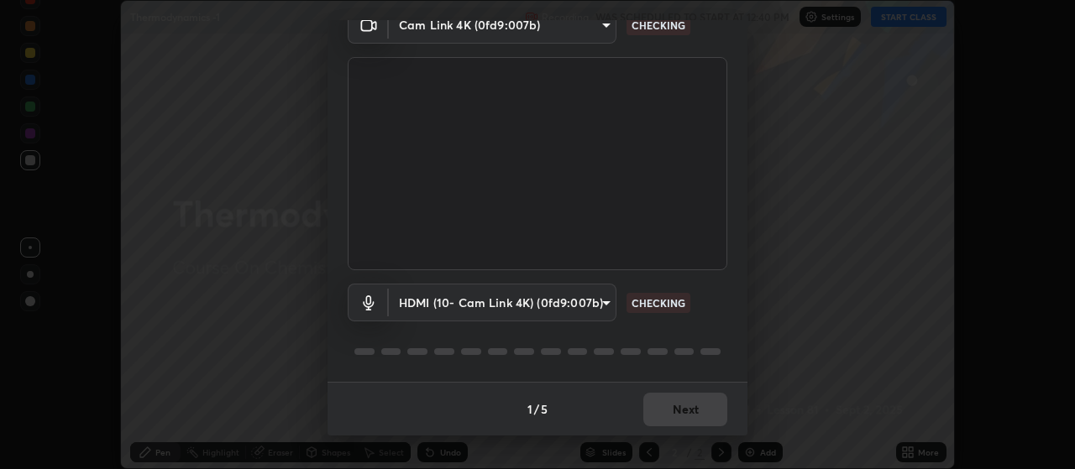
click at [557, 312] on body "Erase all Thermodynamics -1 Recording WAS SCHEDULED TO START AT 12:40 PM Settin…" at bounding box center [537, 234] width 1075 height 469
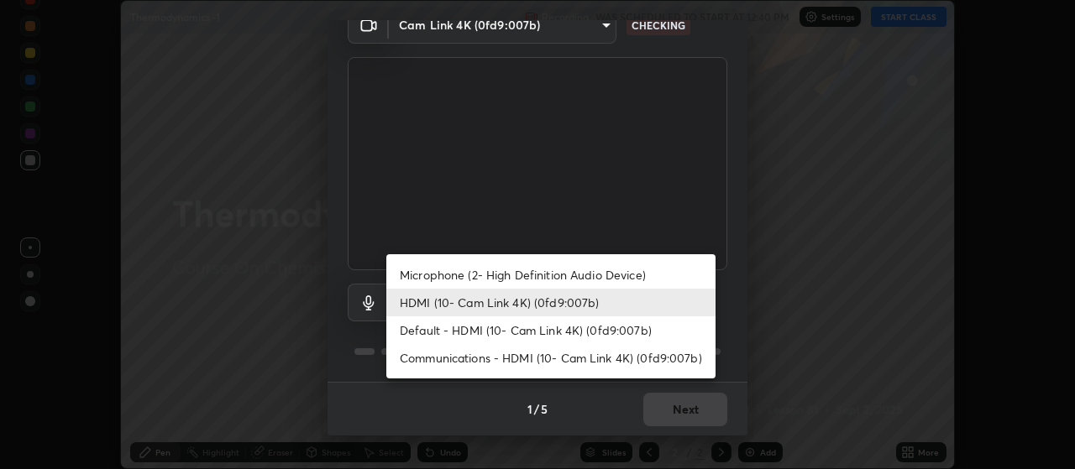
click at [534, 364] on li "Communications - HDMI (10- Cam Link 4K) (0fd9:007b)" at bounding box center [550, 358] width 329 height 28
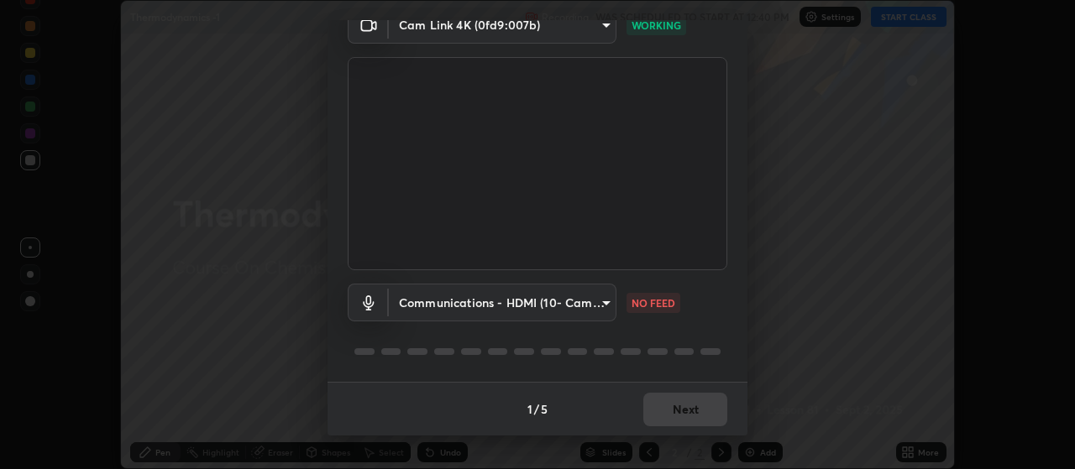
click at [532, 305] on body "Erase all Thermodynamics -1 Recording WAS SCHEDULED TO START AT 12:40 PM Settin…" at bounding box center [537, 234] width 1075 height 469
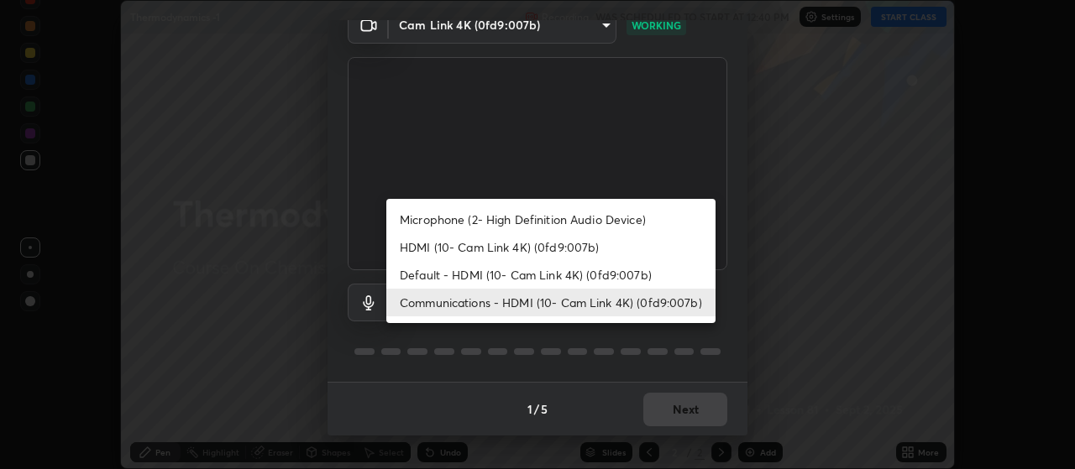
click at [484, 273] on li "Default - HDMI (10- Cam Link 4K) (0fd9:007b)" at bounding box center [550, 275] width 329 height 28
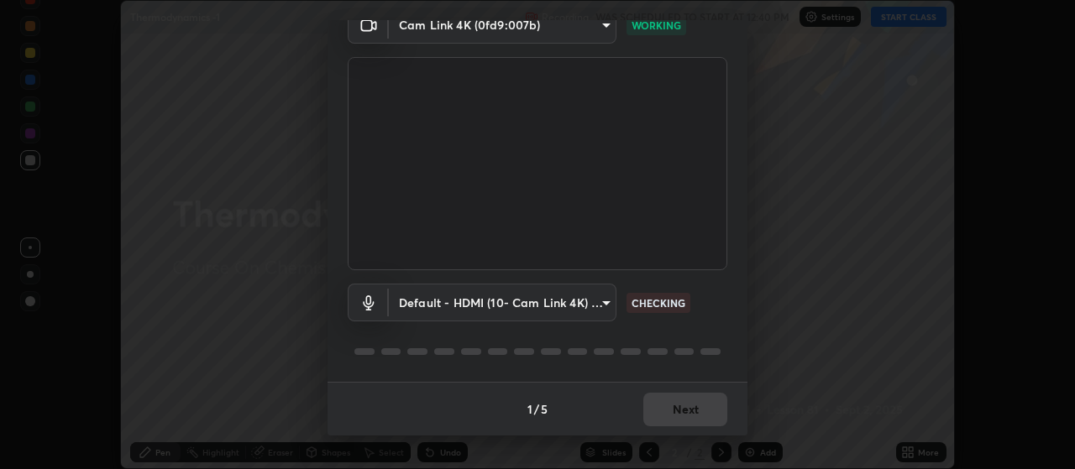
click at [526, 295] on body "Erase all Thermodynamics -1 Recording WAS SCHEDULED TO START AT 12:40 PM Settin…" at bounding box center [537, 234] width 1075 height 469
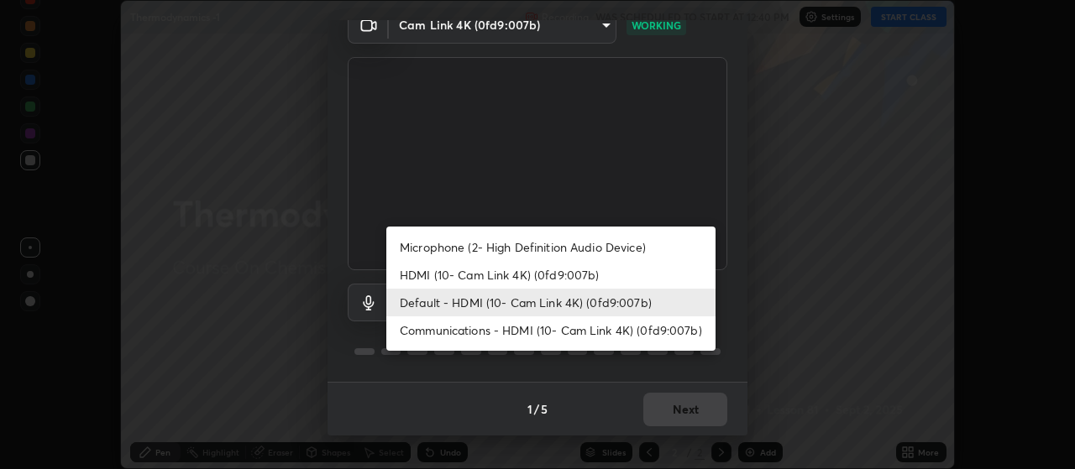
click at [489, 270] on li "HDMI (10- Cam Link 4K) (0fd9:007b)" at bounding box center [550, 275] width 329 height 28
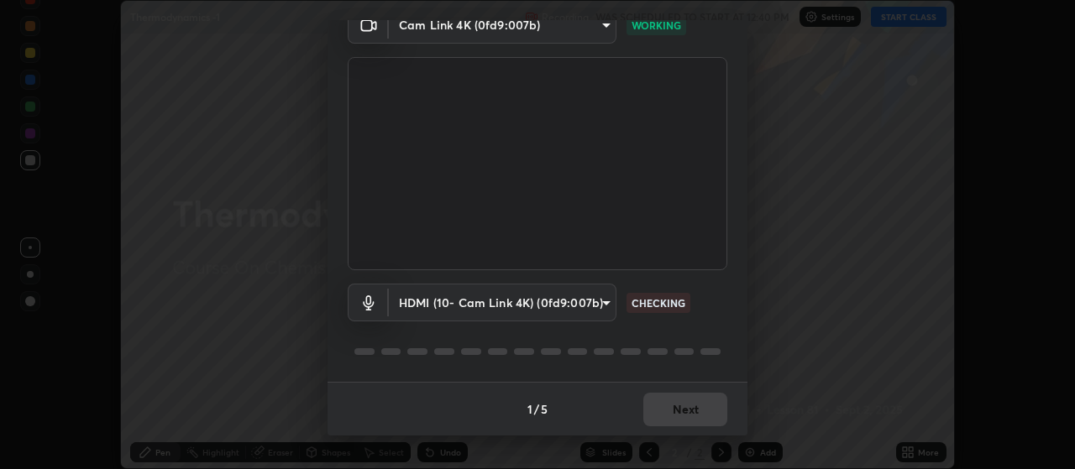
click at [500, 310] on body "Erase all Thermodynamics -1 Recording WAS SCHEDULED TO START AT 12:40 PM Settin…" at bounding box center [537, 234] width 1075 height 469
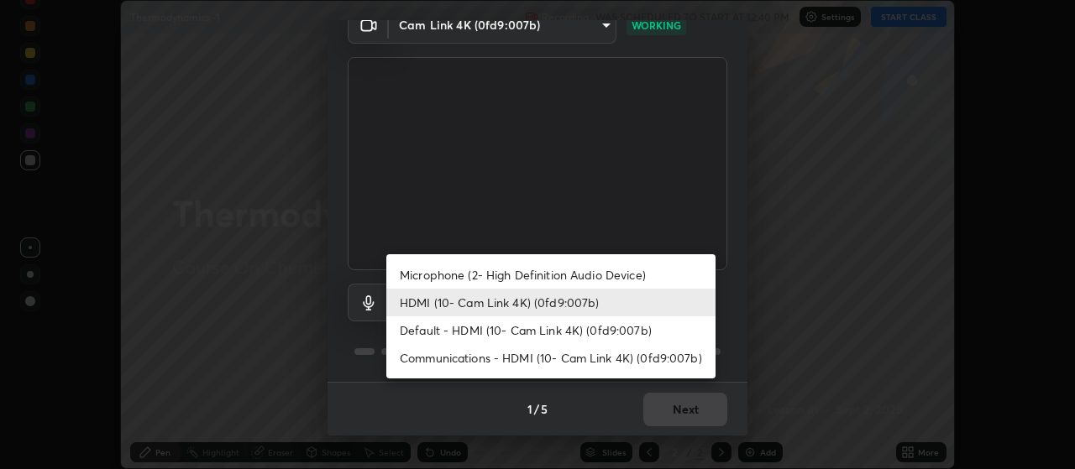
click at [501, 276] on li "Microphone (2- High Definition Audio Device)" at bounding box center [550, 275] width 329 height 28
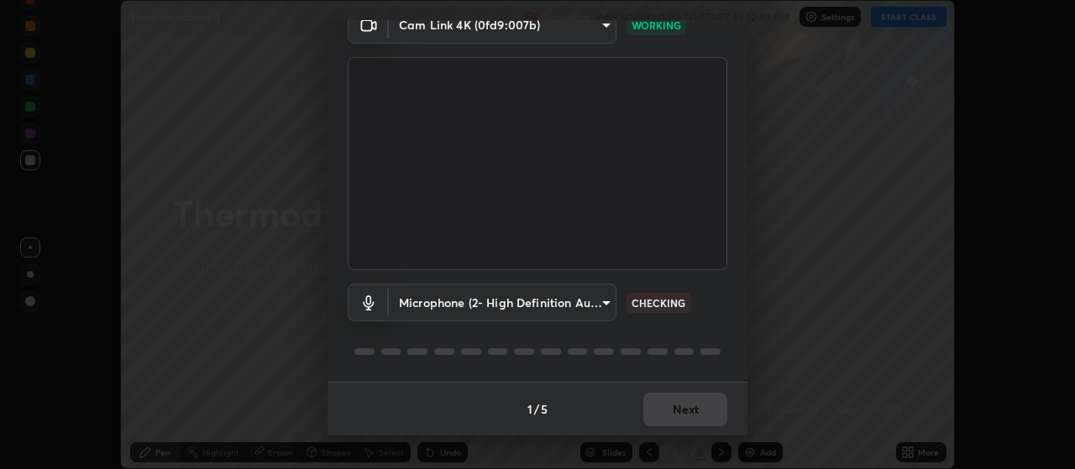
click at [489, 304] on body "Erase all Thermodynamics -1 Recording WAS SCHEDULED TO START AT 12:40 PM Settin…" at bounding box center [537, 234] width 1075 height 469
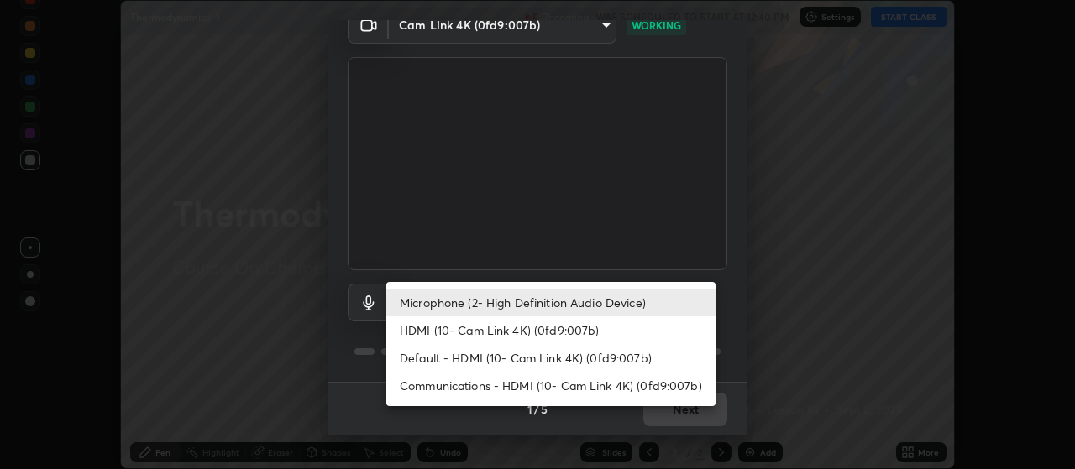
click at [453, 382] on li "Communications - HDMI (10- Cam Link 4K) (0fd9:007b)" at bounding box center [550, 386] width 329 height 28
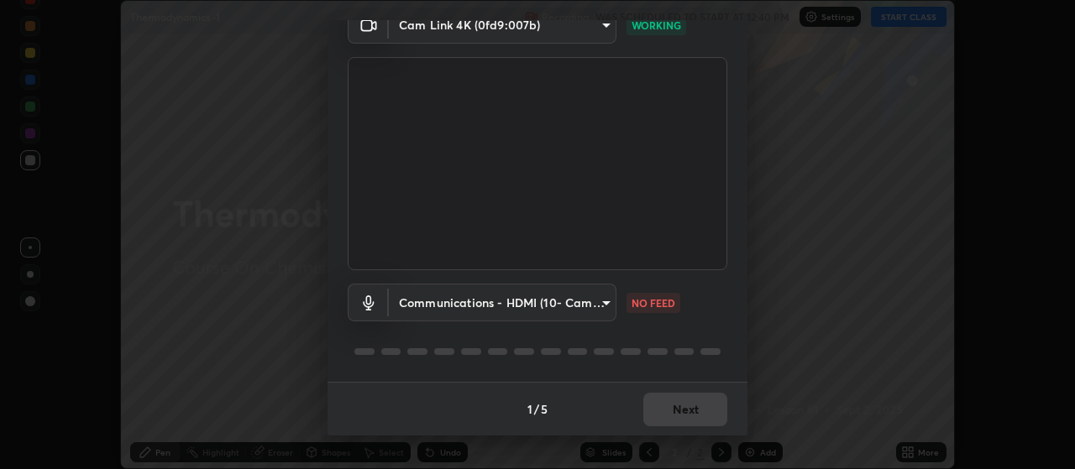
click at [528, 306] on body "Erase all Thermodynamics -1 Recording WAS SCHEDULED TO START AT 12:40 PM Settin…" at bounding box center [537, 234] width 1075 height 469
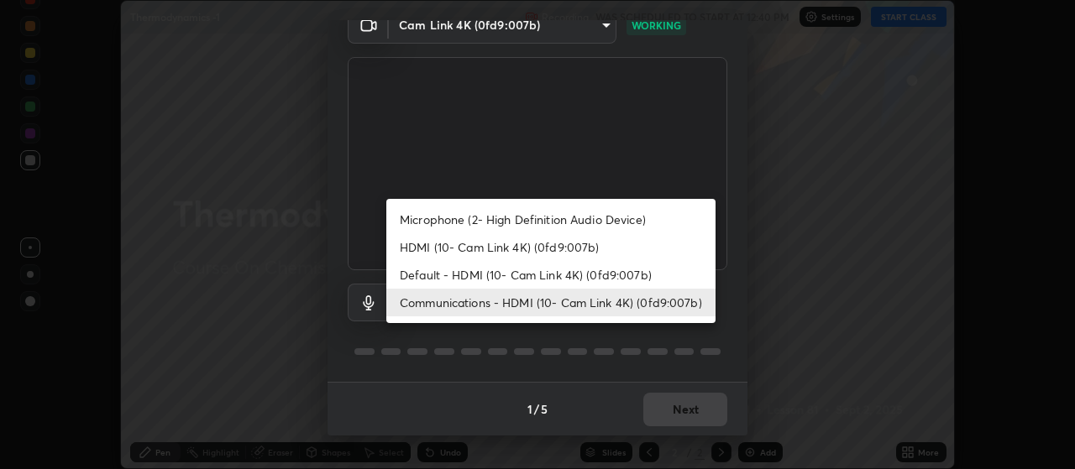
click at [515, 276] on li "Default - HDMI (10- Cam Link 4K) (0fd9:007b)" at bounding box center [550, 275] width 329 height 28
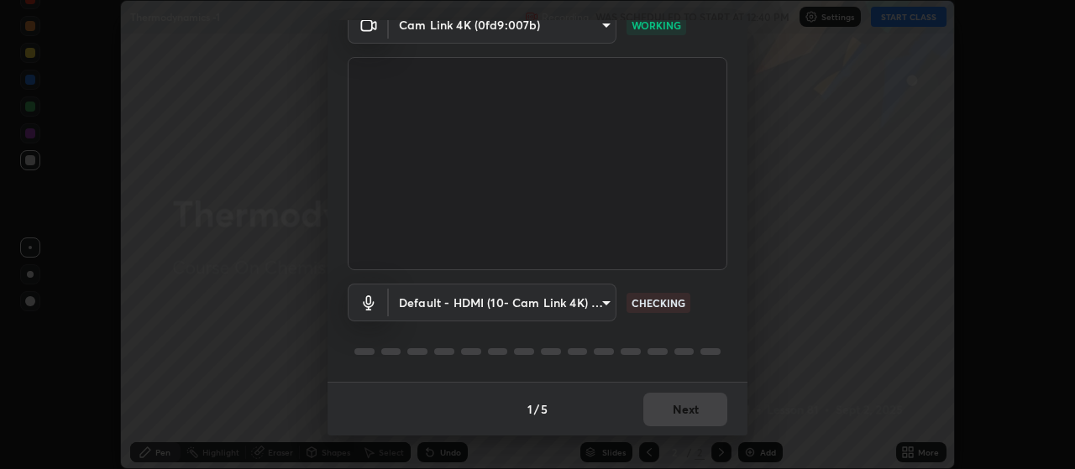
click at [529, 307] on body "Erase all Thermodynamics -1 Recording WAS SCHEDULED TO START AT 12:40 PM Settin…" at bounding box center [537, 234] width 1075 height 469
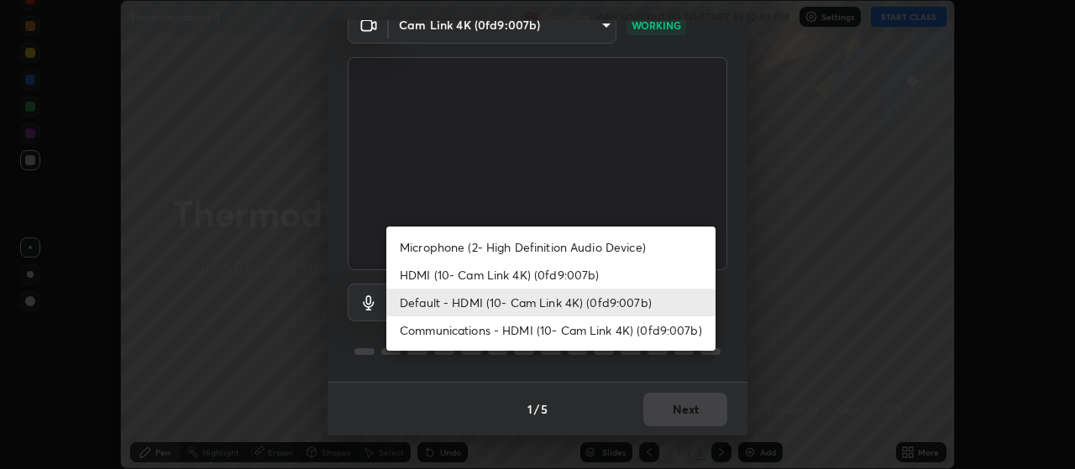
click at [510, 275] on li "HDMI (10- Cam Link 4K) (0fd9:007b)" at bounding box center [550, 275] width 329 height 28
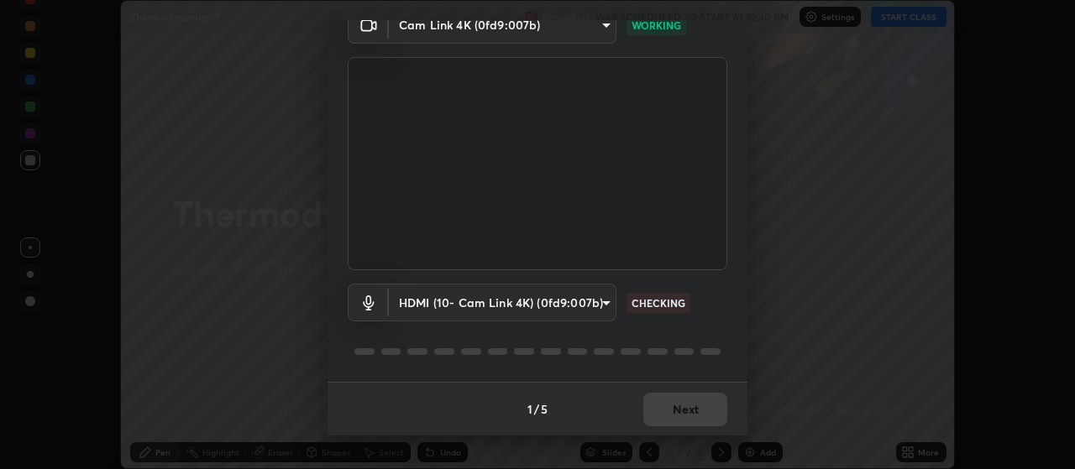
click at [526, 309] on body "Erase all Thermodynamics -1 Recording WAS SCHEDULED TO START AT 12:40 PM Settin…" at bounding box center [537, 234] width 1075 height 469
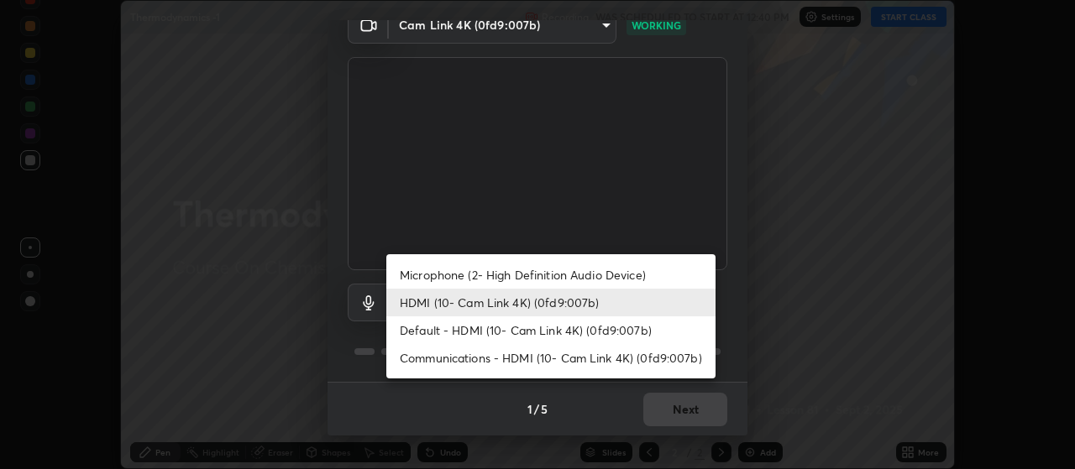
click at [505, 284] on li "Microphone (2- High Definition Audio Device)" at bounding box center [550, 275] width 329 height 28
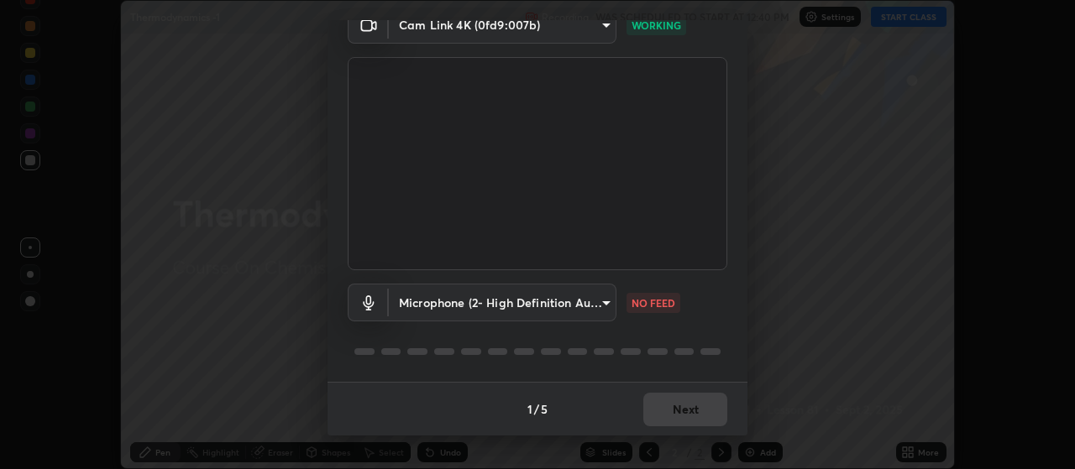
click at [590, 310] on body "Erase all Thermodynamics -1 Recording WAS SCHEDULED TO START AT 12:40 PM Settin…" at bounding box center [537, 234] width 1075 height 469
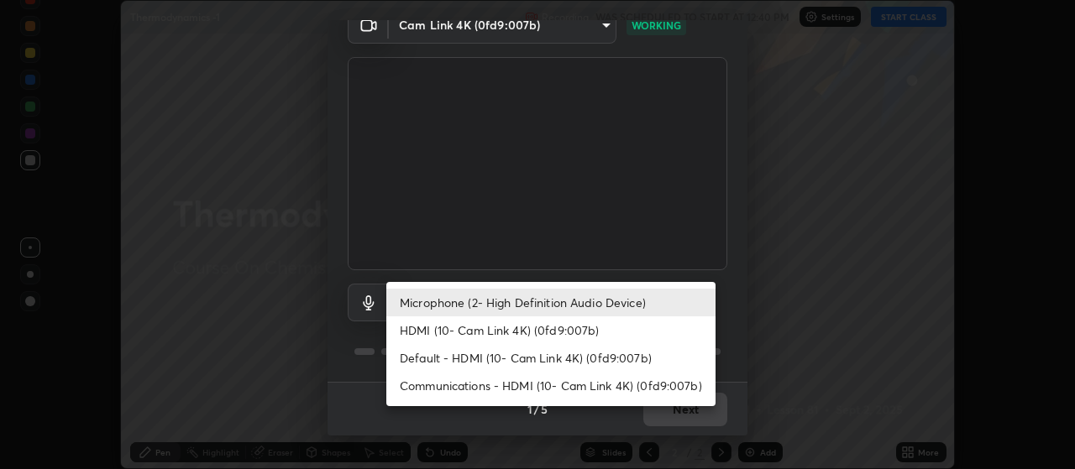
click at [552, 361] on li "Default - HDMI (10- Cam Link 4K) (0fd9:007b)" at bounding box center [550, 358] width 329 height 28
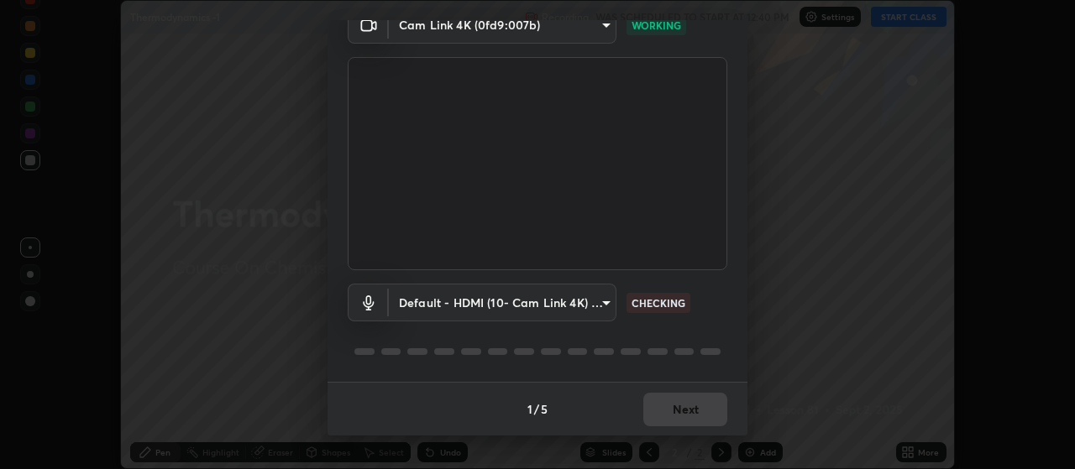
click at [596, 302] on body "Erase all Thermodynamics -1 Recording WAS SCHEDULED TO START AT 12:40 PM Settin…" at bounding box center [537, 234] width 1075 height 469
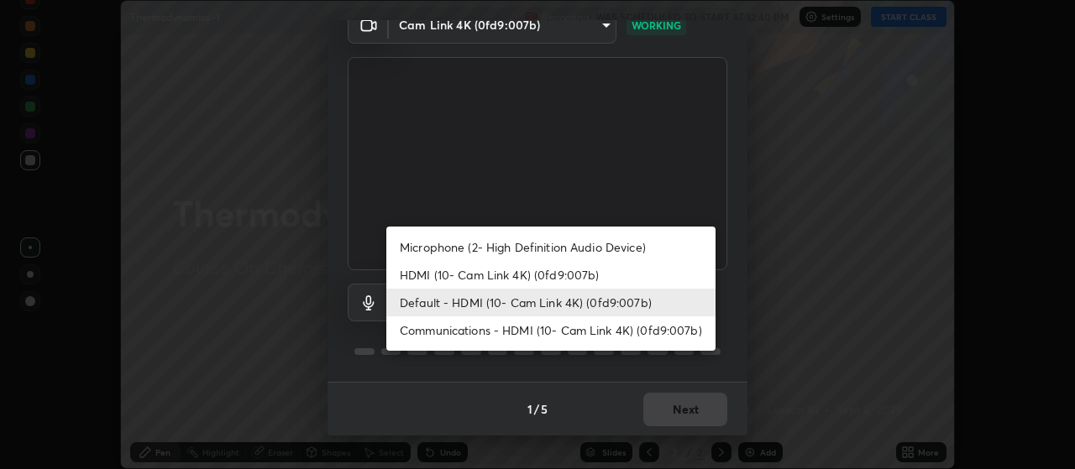
click at [587, 330] on li "Communications - HDMI (10- Cam Link 4K) (0fd9:007b)" at bounding box center [550, 331] width 329 height 28
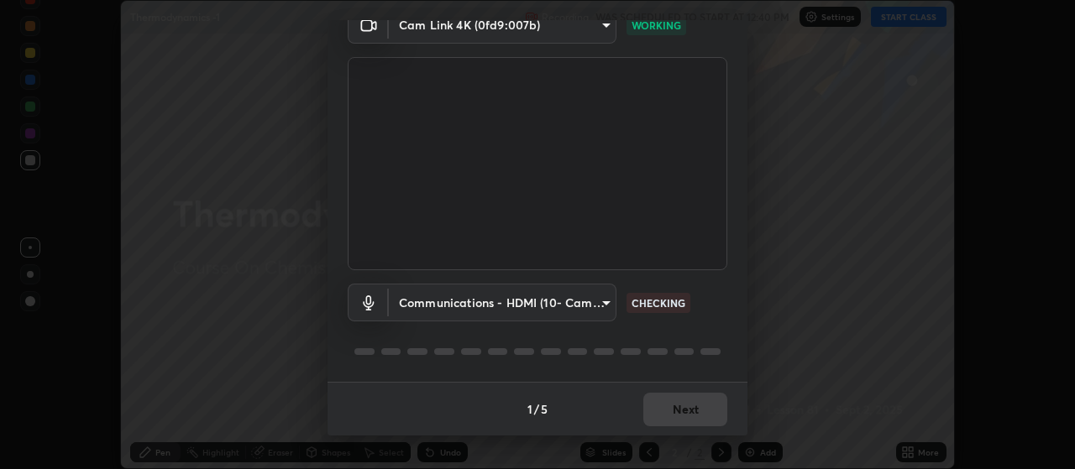
click at [603, 301] on body "Erase all Thermodynamics -1 Recording WAS SCHEDULED TO START AT 12:40 PM Settin…" at bounding box center [537, 234] width 1075 height 469
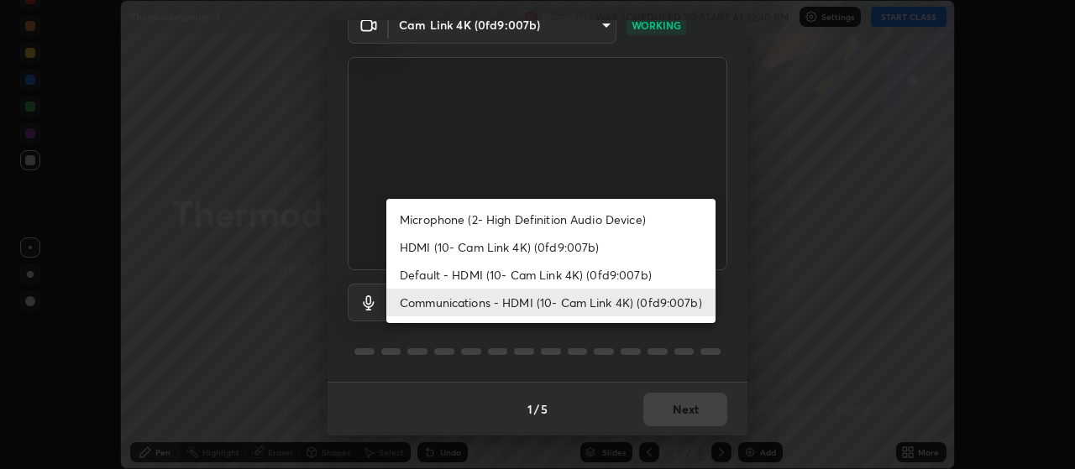
click at [599, 247] on li "HDMI (10- Cam Link 4K) (0fd9:007b)" at bounding box center [550, 247] width 329 height 28
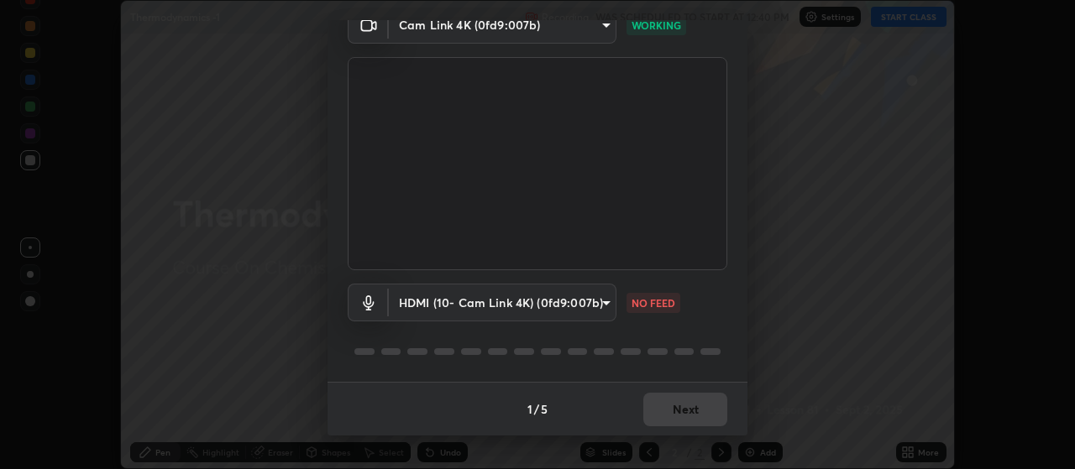
type input "30cd0fe227a6024062a7823df00eec3416dedd187d5392b4631e60810d2d8d10"
